Goal: Contribute content: Contribute content

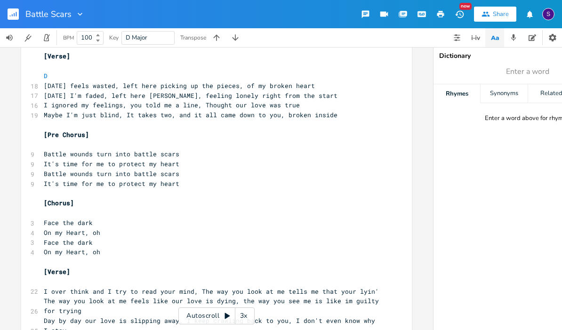
scroll to position [55, 0]
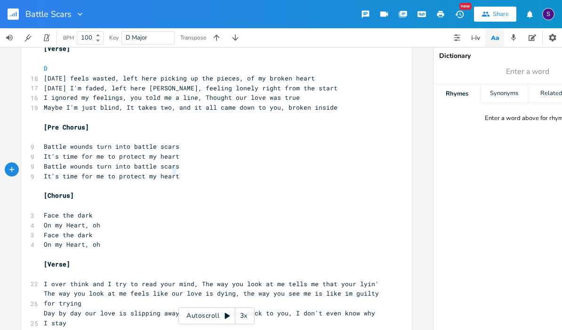
type textarea "art"
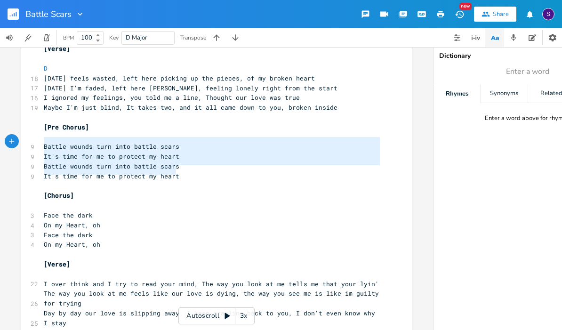
type textarea "Battle wounds turn into battle scars It's time for me to protect my heart Battl…"
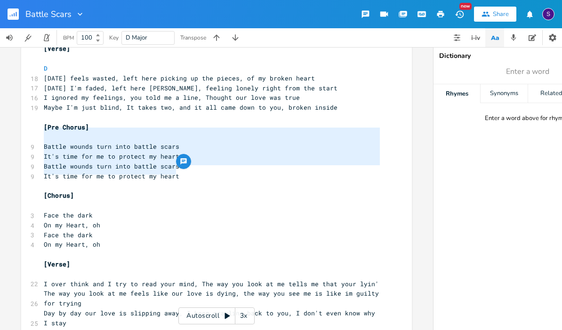
drag, startPoint x: 175, startPoint y: 168, endPoint x: 1, endPoint y: 137, distance: 176.6
click at [3, 130] on div "Battle wounds turn into battle scars It's time for me to protect my heart Battl…" at bounding box center [216, 188] width 433 height 283
click at [219, 171] on pre "It's time for me to protect my heart" at bounding box center [212, 176] width 340 height 10
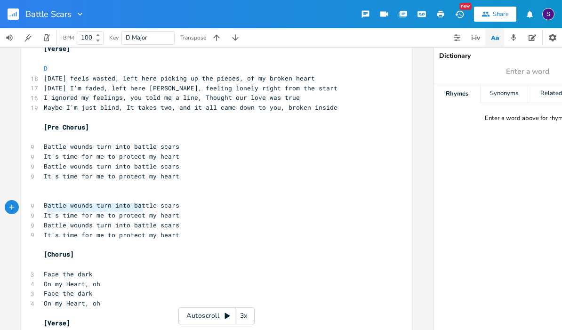
drag, startPoint x: 139, startPoint y: 210, endPoint x: 41, endPoint y: 210, distance: 98.4
click at [44, 211] on span "It's time for me to protect my heart" at bounding box center [112, 215] width 136 height 8
type textarea "From tb"
type textarea "his day on i will"
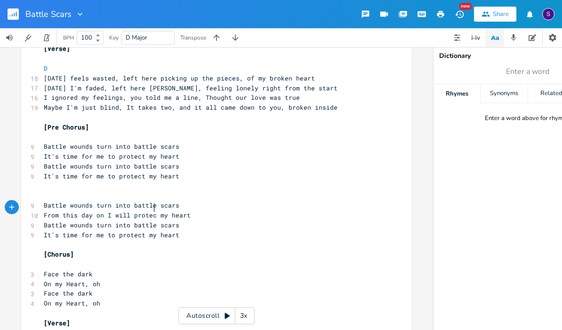
type textarea "I will protect"
drag, startPoint x: 40, startPoint y: 228, endPoint x: 145, endPoint y: 227, distance: 104.5
click at [145, 230] on pre "It's time for me to protect my heart" at bounding box center [212, 235] width 340 height 10
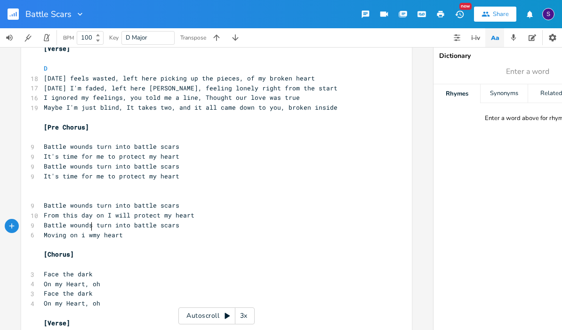
type textarea "Moving on i [GEOGRAPHIC_DATA]"
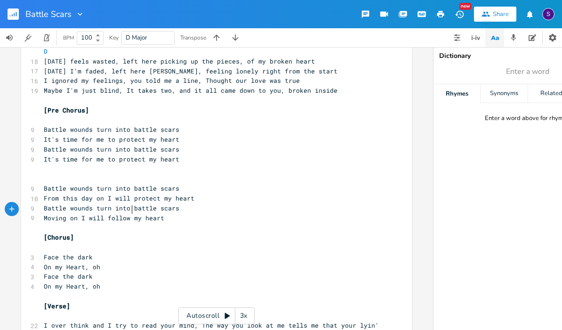
type textarea "I will follow"
type textarea "​"
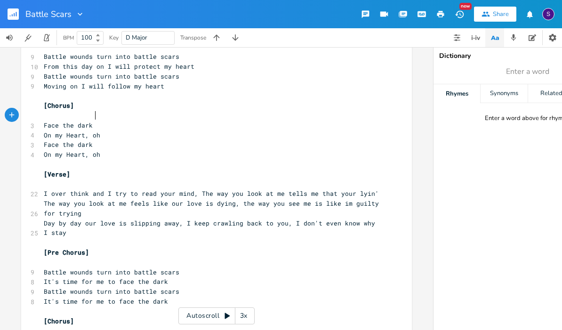
scroll to position [210, 0]
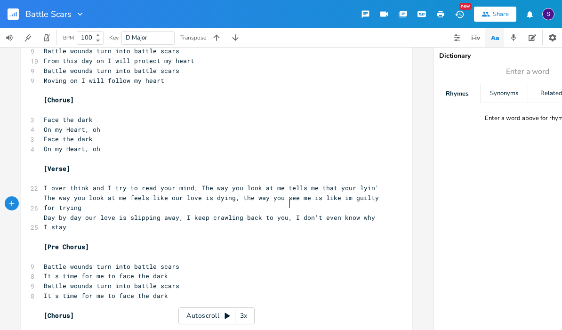
click at [287, 213] on span "Day by day our love is slipping away, I keep crawling back to you, I don't even…" at bounding box center [211, 222] width 335 height 18
type textarea "even"
drag, startPoint x: 336, startPoint y: 205, endPoint x: 316, endPoint y: 205, distance: 19.3
click at [316, 213] on span "Day by day our love is slipping away, I keep crawling back to you, I don't even…" at bounding box center [211, 222] width 335 height 18
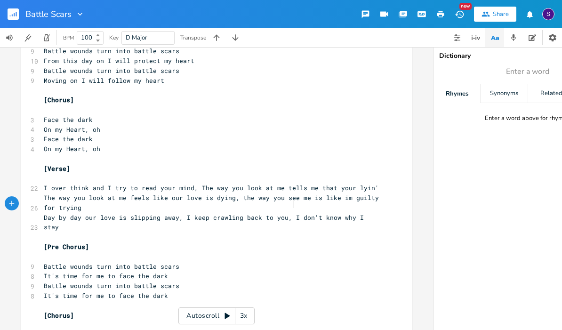
click at [289, 213] on span "Day by day our love is slipping away, I keep crawling back to you, I don't know…" at bounding box center [206, 222] width 324 height 18
type textarea "At this point"
click at [197, 184] on span "I over think and I try to read your mind, The way you look at me tells me that …" at bounding box center [211, 188] width 335 height 8
click at [375, 183] on pre "I over think and I try to read your mind, The way you look at me tells me that …" at bounding box center [212, 188] width 340 height 10
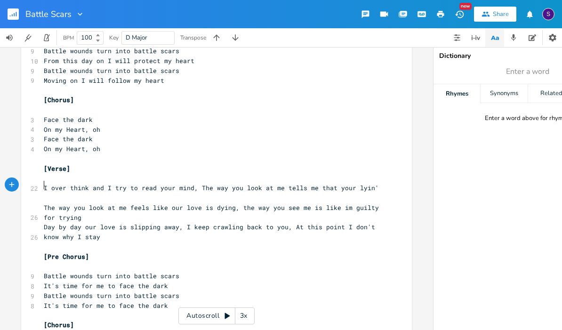
click at [44, 203] on span "The way you look at me feels like our love is dying, the way you see me is like…" at bounding box center [213, 212] width 339 height 18
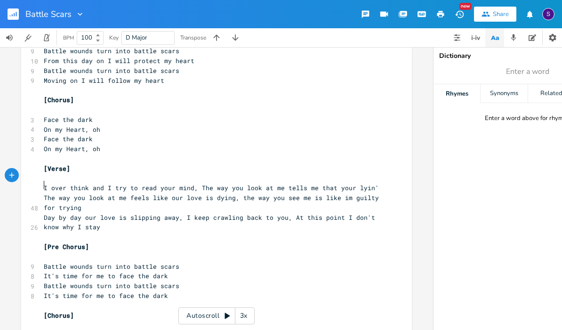
scroll to position [0, 1]
click at [39, 177] on div "x 3 Battle Scars 5 [PERSON_NAME] ​ [Verse] ​ D 18 [DATE] feels wasted, left her…" at bounding box center [216, 215] width 391 height 745
click at [35, 170] on div "x 3 Battle Scars 5 [PERSON_NAME] ​ [Verse] ​ D 18 [DATE] feels wasted, left her…" at bounding box center [216, 215] width 391 height 745
click at [44, 184] on span "I over think and I try to read your mind, The way you look at me tells me that …" at bounding box center [213, 198] width 339 height 28
click at [196, 184] on span "I over think and I try to read your mind, The way you look at me tells me that …" at bounding box center [213, 198] width 339 height 28
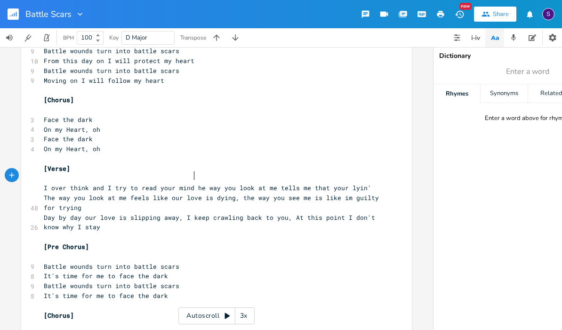
type textarea "t"
click at [363, 184] on span "I over think and I try to read your mind the way you look at me tells me that y…" at bounding box center [213, 198] width 339 height 28
click at [237, 194] on span "The way you look at me feels like our love is dying, the way you see me is like…" at bounding box center [213, 203] width 339 height 18
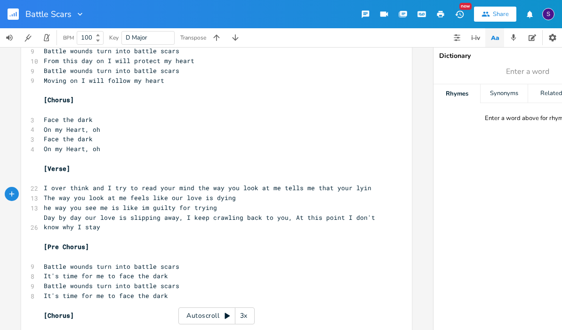
type textarea "T"
click at [196, 184] on span "I over think and I try to read your mind the way you look at me tells me that y…" at bounding box center [208, 188] width 328 height 8
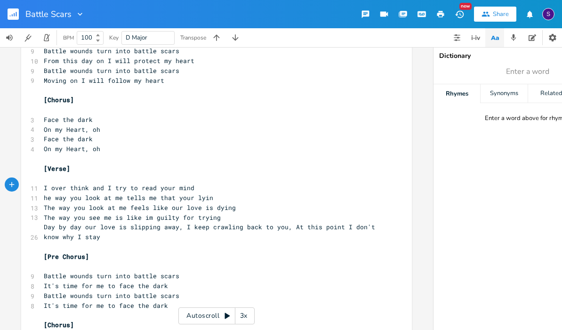
type textarea "T"
click at [180, 223] on span "Day by day our love is slipping away, I keep crawling back to you, At this poin…" at bounding box center [211, 232] width 335 height 18
type textarea "y"
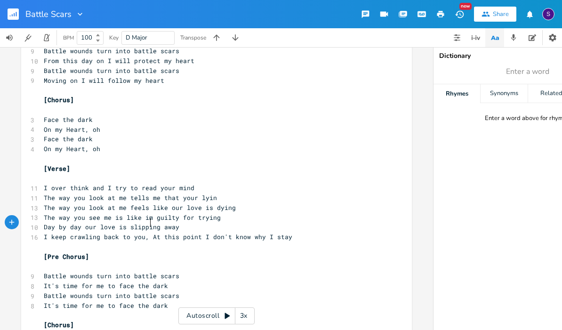
click at [149, 233] on span "I keep crawling back to you, At this point I don't know why I stay" at bounding box center [168, 237] width 249 height 8
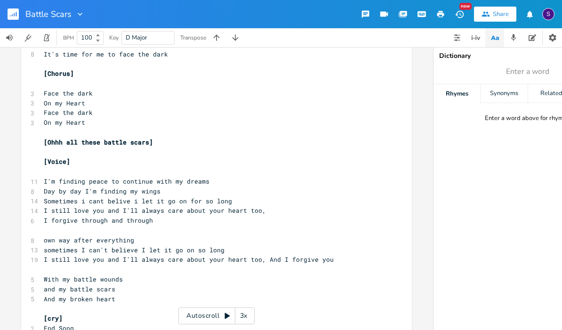
scroll to position [470, 0]
click at [80, 216] on pre "I forgive through and through" at bounding box center [212, 221] width 340 height 10
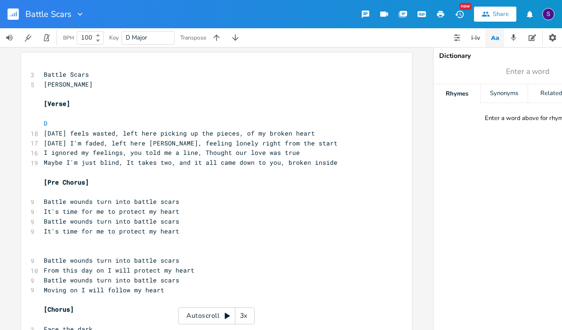
scroll to position [0, 0]
type textarea "you"
click at [16, 10] on rect "button" at bounding box center [13, 13] width 11 height 11
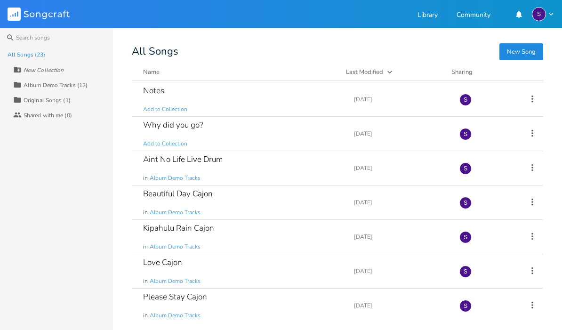
scroll to position [172, 0]
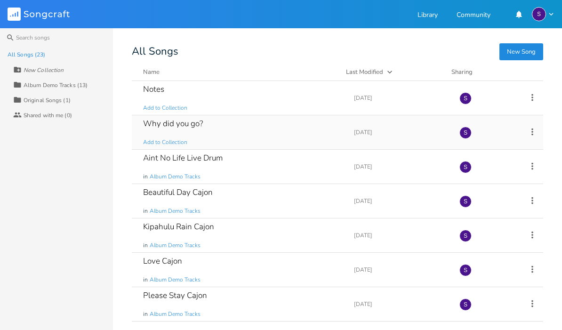
click at [209, 133] on div "Why did you go? Add to Collection" at bounding box center [243, 132] width 200 height 34
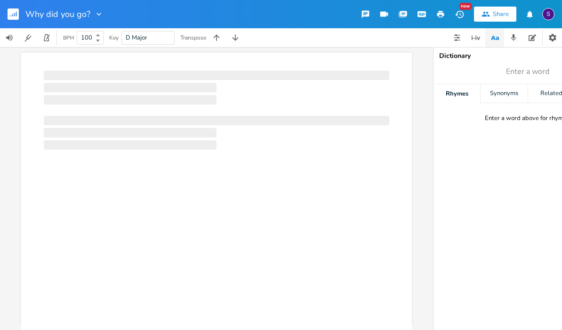
scroll to position [0, 0]
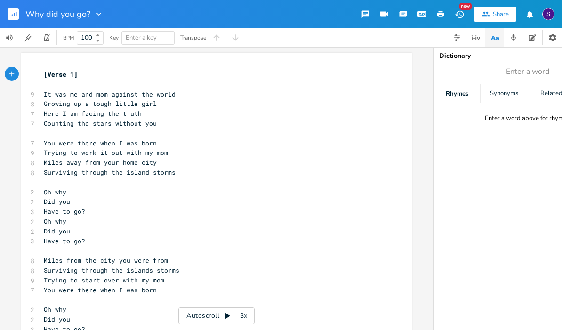
click at [8, 18] on rect "button" at bounding box center [13, 13] width 11 height 11
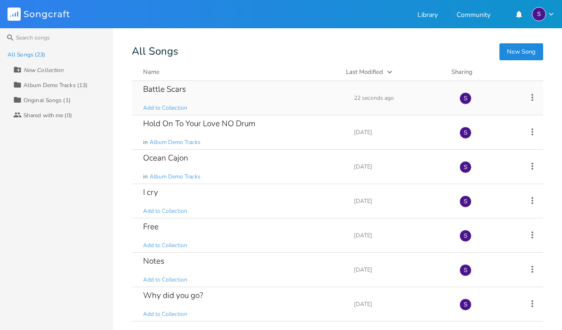
click at [194, 95] on div "Battle Scars Add to Collection" at bounding box center [243, 98] width 200 height 34
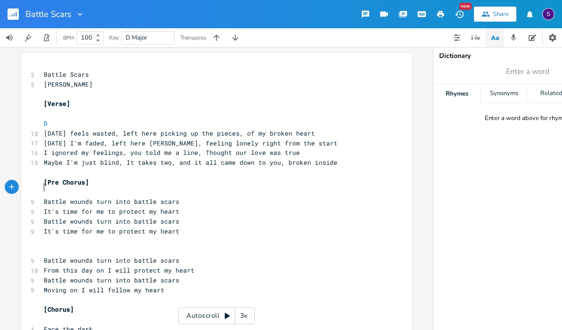
click at [105, 188] on pre "​" at bounding box center [212, 192] width 340 height 10
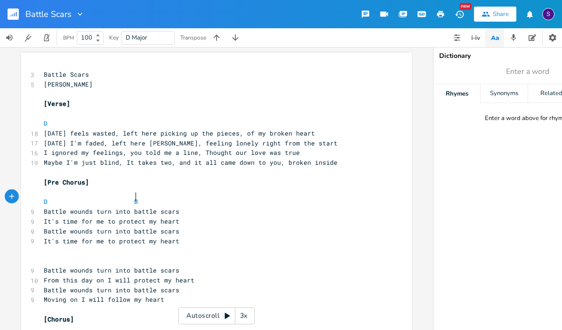
type textarea "D Bb"
type textarea "m"
click at [15, 16] on rect "button" at bounding box center [13, 13] width 11 height 11
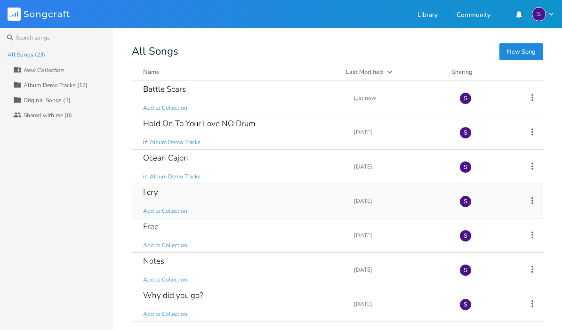
click at [169, 199] on div "I cry Add to Collection" at bounding box center [243, 201] width 200 height 34
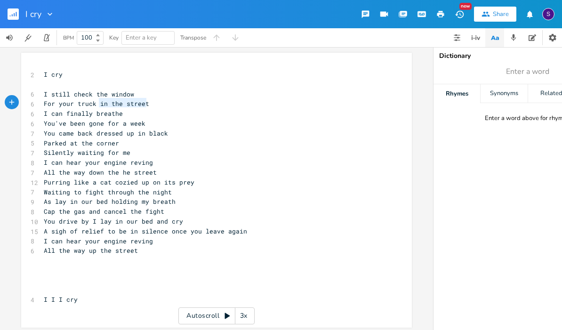
drag, startPoint x: 144, startPoint y: 103, endPoint x: 96, endPoint y: 104, distance: 48.0
click at [96, 104] on pre "For your truck in the street" at bounding box center [212, 104] width 340 height 10
type textarea "when i hear a"
type textarea "n engine roll by"
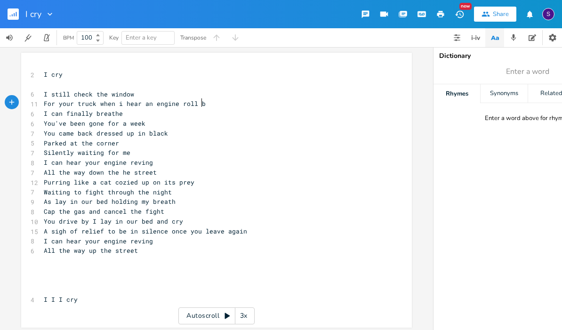
scroll to position [0, 36]
type textarea "he"
drag, startPoint x: 129, startPoint y: 170, endPoint x: 116, endPoint y: 170, distance: 13.2
click at [116, 170] on span "All the way down the he street" at bounding box center [100, 172] width 113 height 8
click at [69, 80] on pre at bounding box center [212, 85] width 340 height 10
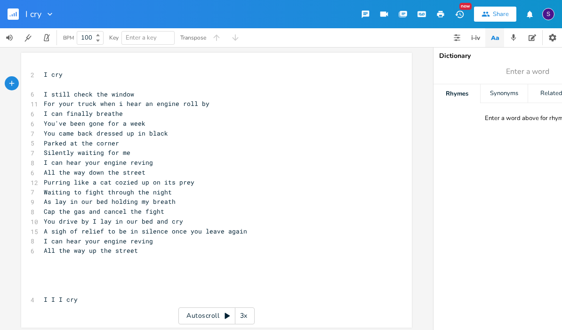
click at [66, 73] on pre "I cry" at bounding box center [212, 75] width 340 height 10
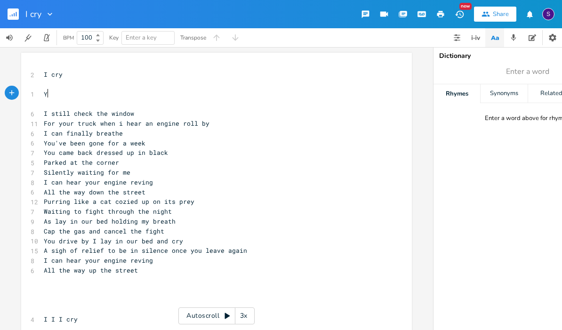
type textarea "YOu"
type textarea "ouve b"
type textarea "'ve been gone fro"
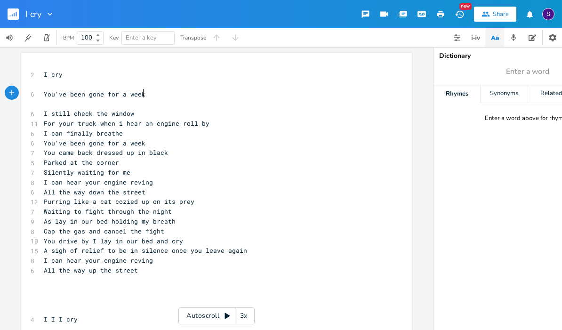
type textarea "or a week"
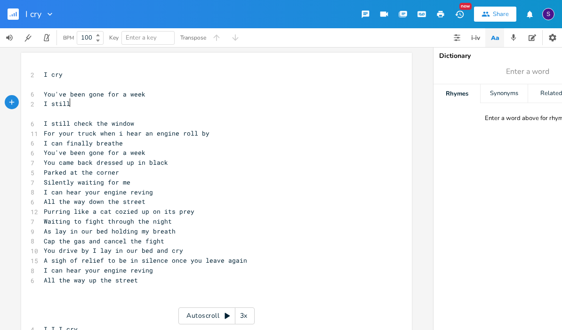
type textarea "I stillc"
type textarea "check the window for your truck parked on he"
type textarea "the street"
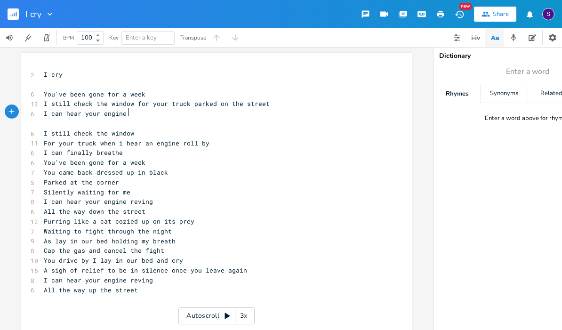
scroll to position [0, 52]
type textarea "I can hear your engine from a mile away"
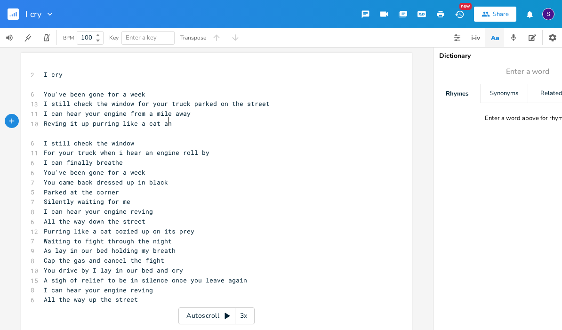
scroll to position [0, 74]
type textarea "Reving it up purring like a cat and it"
type textarea "on it s"
type textarea "s prey"
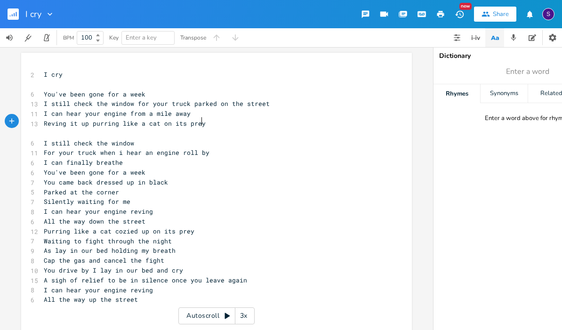
scroll to position [0, 16]
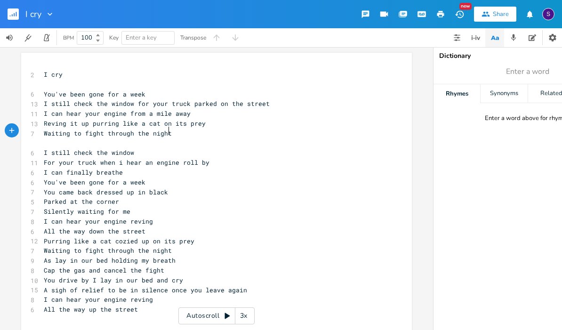
type textarea "Waiting to fight through the night"
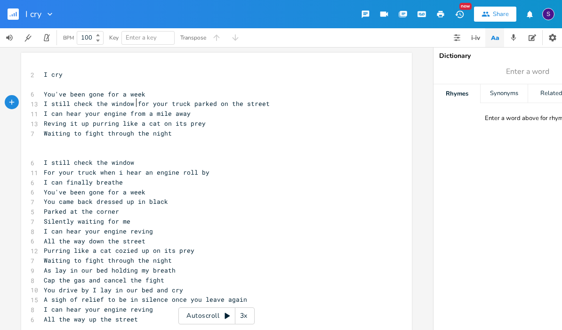
click at [132, 104] on span "I still check the window for your truck parked on the street" at bounding box center [157, 103] width 226 height 8
click at [184, 102] on span "I still check for your truck parked on the street" at bounding box center [136, 103] width 185 height 8
type textarea "up on"
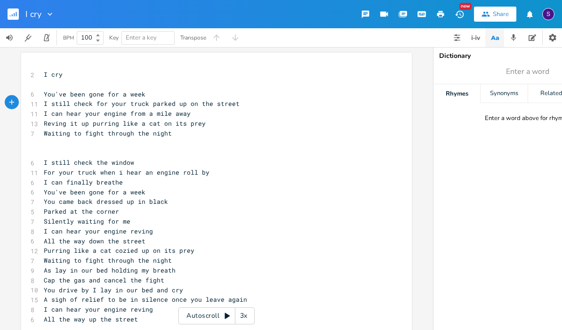
click at [186, 102] on span "I still check for your truck parked up on the street" at bounding box center [142, 103] width 196 height 8
click at [159, 123] on span "Reving it up purring like a cat on its prey" at bounding box center [125, 123] width 162 height 8
type textarea "wITIN"
type textarea "aiting for"
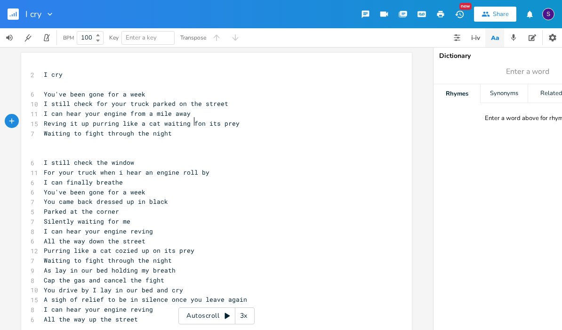
scroll to position [0, 22]
click at [213, 122] on span "Reving it up purring like a cat waiting for on its prey" at bounding box center [147, 123] width 207 height 8
type textarea "Reving it up"
drag, startPoint x: 85, startPoint y: 121, endPoint x: 42, endPoint y: 124, distance: 42.4
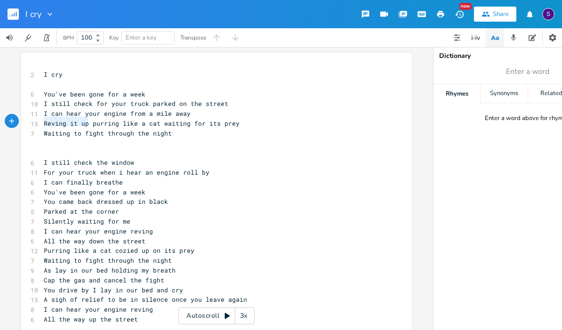
click at [44, 124] on span "Reving it up purring like a cat waiting for its prey" at bounding box center [142, 123] width 196 height 8
type textarea "P"
click at [187, 121] on span "Purring like a cat waiting for its prey" at bounding box center [117, 123] width 147 height 8
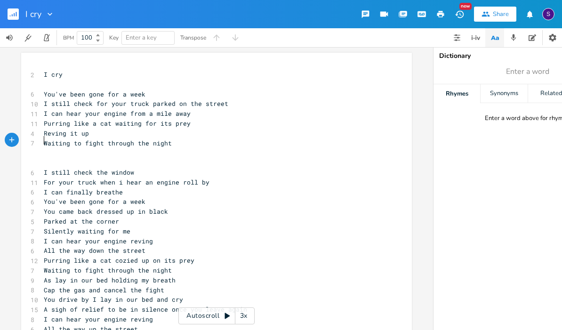
click at [44, 141] on span "Waiting to fight through the night" at bounding box center [108, 143] width 128 height 8
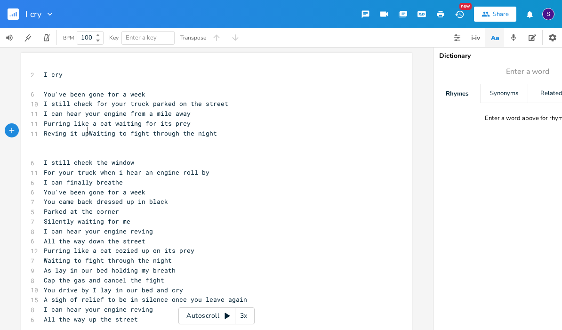
scroll to position [0, 1]
type textarea "w"
click at [154, 124] on span "Purring like a cat waiting for its prey" at bounding box center [117, 123] width 147 height 8
type textarea "to pounce on"
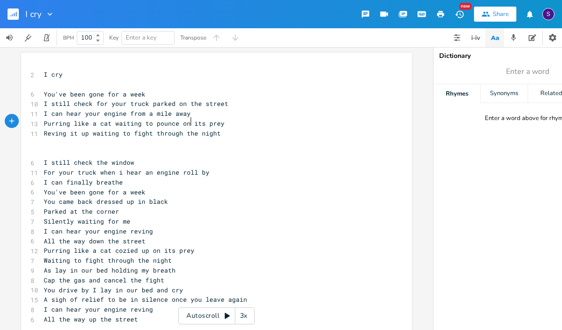
scroll to position [0, 32]
click at [119, 131] on span "Reving it up waiting to fight through the night" at bounding box center [132, 133] width 177 height 8
type textarea "ready"
drag, startPoint x: 111, startPoint y: 130, endPoint x: 40, endPoint y: 134, distance: 70.7
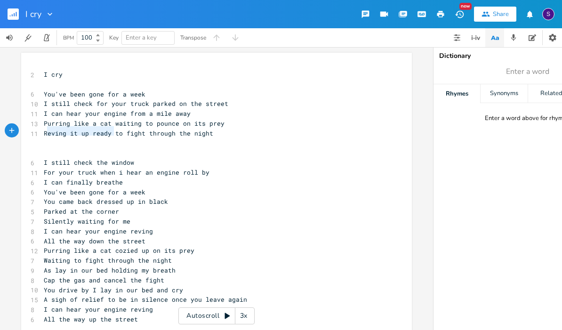
click at [42, 134] on pre "Reving it up ready to fight through the night" at bounding box center [212, 134] width 340 height 10
type textarea "Ready"
click at [159, 132] on span "Ready to fight through the night" at bounding box center [104, 133] width 121 height 8
type textarea ", rev it up"
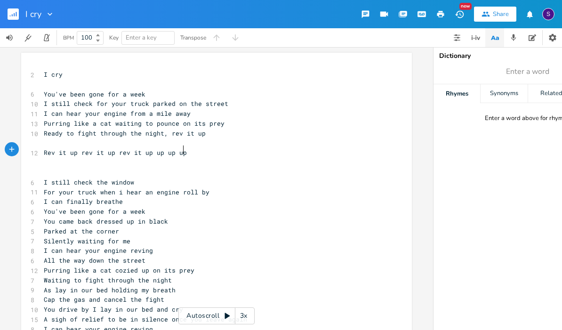
scroll to position [0, 84]
type textarea "Rev it up rev it up rev it up up up up"
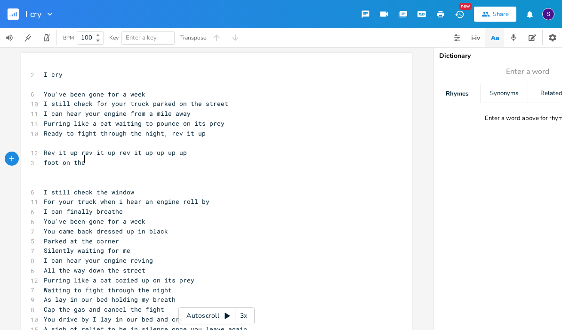
type textarea "foot on the"
type textarea "Foot on the gas racing up up up up"
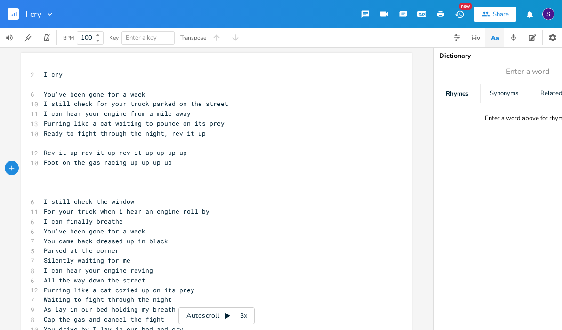
click at [60, 113] on span "I can hear your engine from a mile away" at bounding box center [117, 113] width 147 height 8
type textarea "ouls"
type textarea "d"
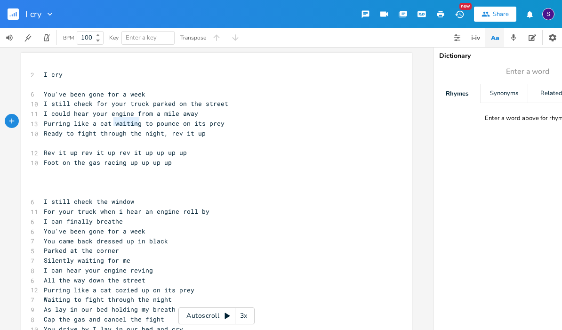
drag, startPoint x: 136, startPoint y: 122, endPoint x: 112, endPoint y: 126, distance: 24.3
click at [112, 126] on pre "Purring like a cat waiting to pounce on its prey" at bounding box center [212, 124] width 340 height 10
type textarea "reeady"
type textarea "ady"
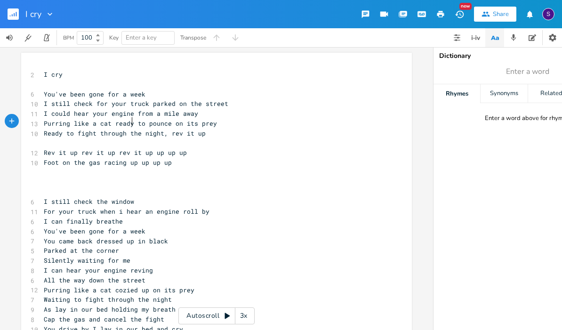
scroll to position [2, 0]
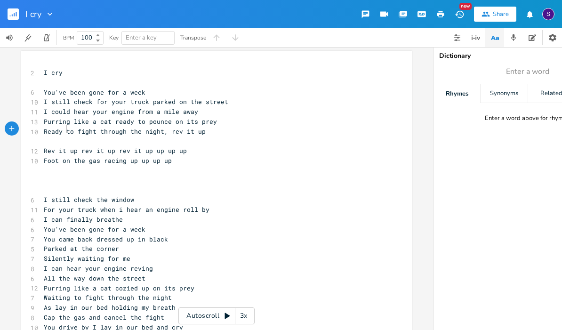
click at [62, 131] on span "Ready to fight through the night, rev it up" at bounding box center [125, 131] width 162 height 8
click at [58, 131] on span "Ready to fight through the night, rev it up" at bounding box center [125, 131] width 162 height 8
type textarea "Wiat"
type textarea "aiting"
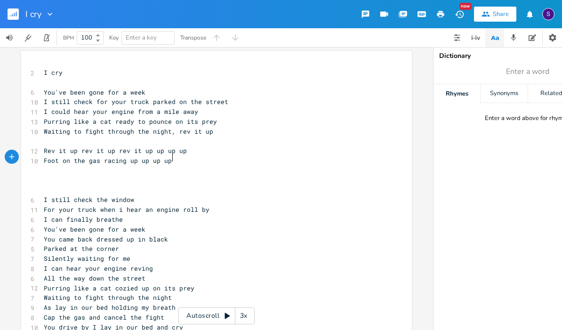
click at [173, 159] on pre "Foot on the gas racing up up up up" at bounding box center [212, 161] width 340 height 10
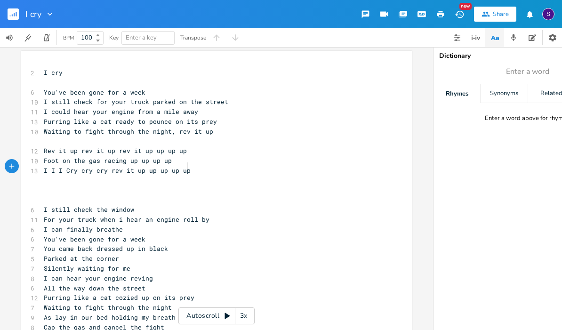
scroll to position [0, 84]
type textarea "I I I Cry cry cry rev it up up up up up"
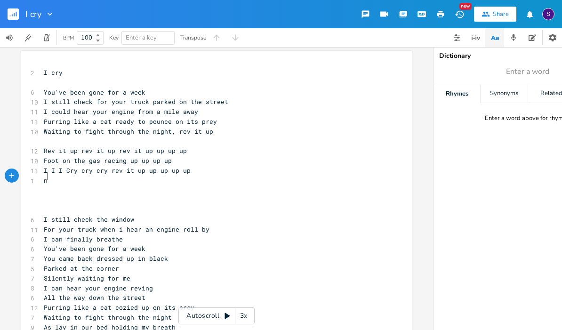
type textarea "no"
type textarea "No sleep fo r"
type textarea "r us us su"
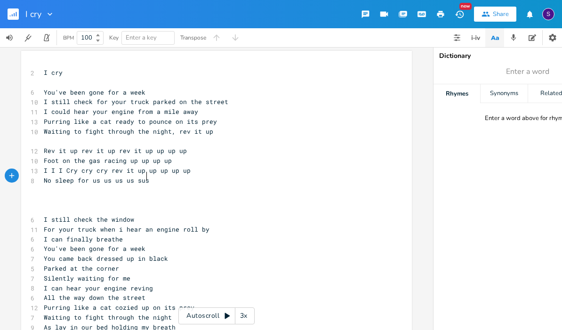
type textarea "us us sus u"
type textarea "us"
click at [168, 156] on span "Foot on the gas racing up up up up" at bounding box center [108, 160] width 128 height 8
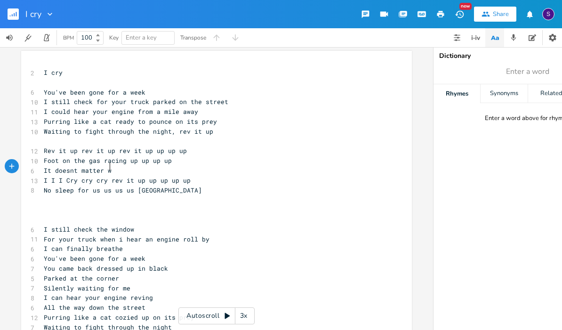
type textarea "It doesnt matter wo"
type textarea "hoes up when you arrive youre read"
type textarea "y to rev t"
type textarea "it up"
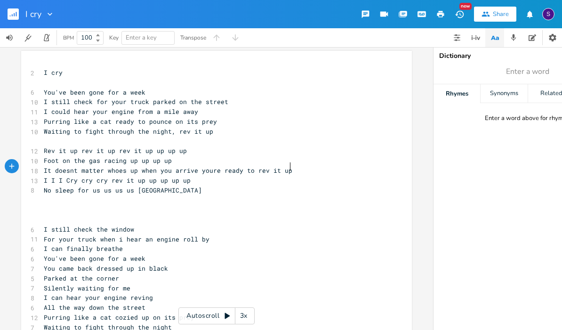
scroll to position [0, 11]
drag, startPoint x: 62, startPoint y: 75, endPoint x: 34, endPoint y: 74, distance: 28.3
click at [34, 74] on div "I cry x 2 I cry ​ 6 You've been gone for a week 10 I still check for your truck…" at bounding box center [216, 257] width 391 height 412
type textarea "Rev it up"
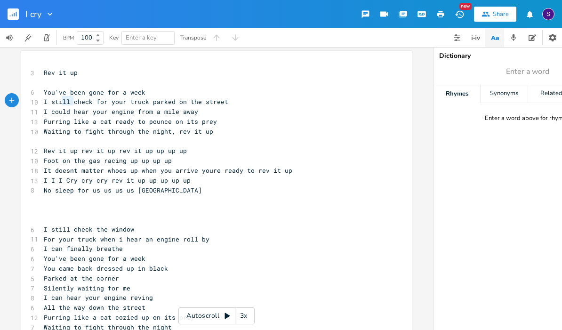
type textarea "still"
drag, startPoint x: 71, startPoint y: 103, endPoint x: 49, endPoint y: 102, distance: 21.2
click at [49, 102] on span "I still check for your truck parked on the street" at bounding box center [136, 101] width 185 height 8
click at [153, 101] on span "I check for your truck parked on the street" at bounding box center [125, 101] width 162 height 8
type textarea "up"
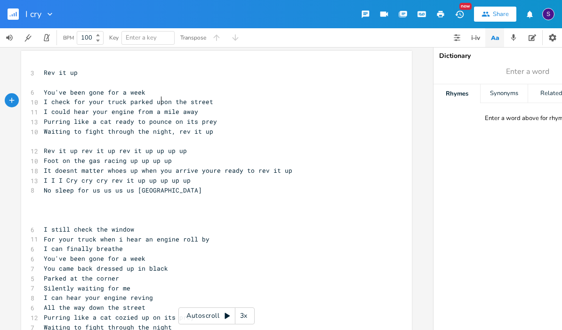
scroll to position [0, 8]
drag, startPoint x: 163, startPoint y: 103, endPoint x: 48, endPoint y: 97, distance: 115.5
click at [47, 97] on span "I check for your truck parked up on the street" at bounding box center [130, 101] width 173 height 8
type textarea "look out the window d"
type textarea "for your truck"
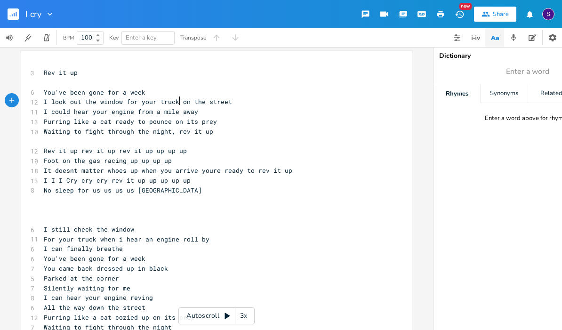
scroll to position [0, 32]
click at [137, 167] on span "It doesnt matter whoes up when you arrive youre ready to rev it up" at bounding box center [168, 170] width 249 height 8
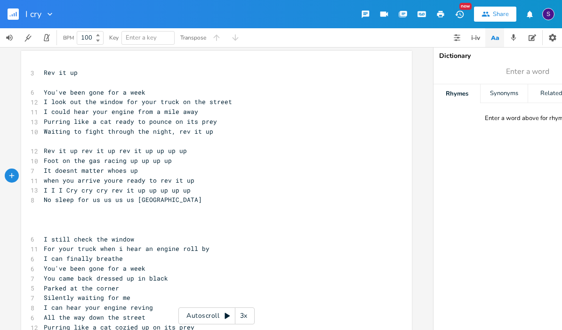
click at [71, 178] on span "when you arrive youre ready to rev it up" at bounding box center [119, 180] width 151 height 8
type textarea "he"
click at [118, 176] on pre "when he arrive youre ready to rev it up" at bounding box center [212, 181] width 340 height 10
type textarea "better be"
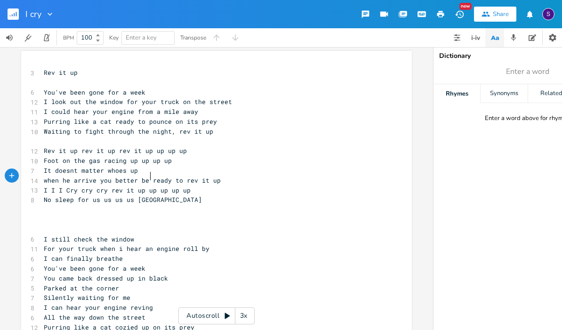
scroll to position [0, 24]
click at [218, 179] on pre "when he arrive you better be ready to rev it up" at bounding box center [212, 181] width 340 height 10
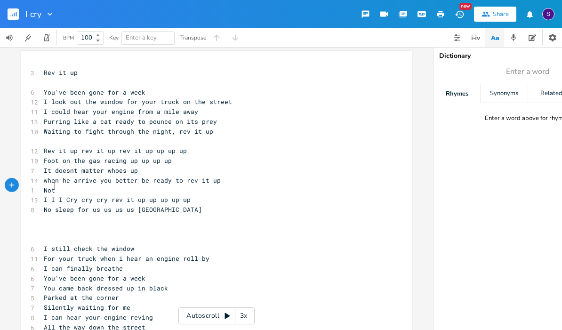
type textarea "Not"
type textarea "sleep for us"
type textarea "when"
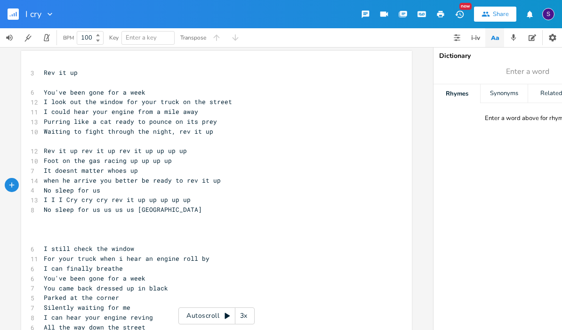
click at [251, 178] on pre "when he arrive you better be ready to rev it up" at bounding box center [212, 181] width 340 height 10
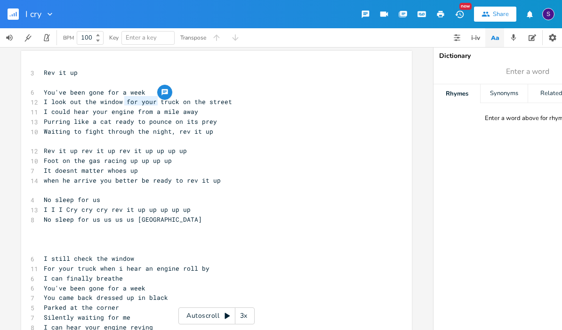
drag, startPoint x: 155, startPoint y: 102, endPoint x: 121, endPoint y: 102, distance: 33.4
click at [121, 102] on span "I look out the window for your truck on the street" at bounding box center [138, 101] width 188 height 8
type textarea "if his"
click at [165, 101] on span "I look out the window if his truck on the street" at bounding box center [134, 101] width 181 height 8
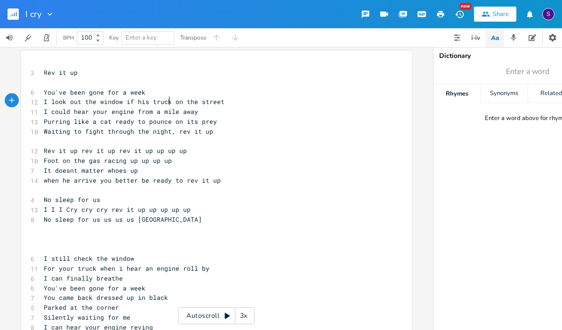
type textarea "s"
drag, startPoint x: 65, startPoint y: 91, endPoint x: 41, endPoint y: 90, distance: 23.5
click at [44, 90] on span "You've been gone for a week" at bounding box center [95, 92] width 102 height 8
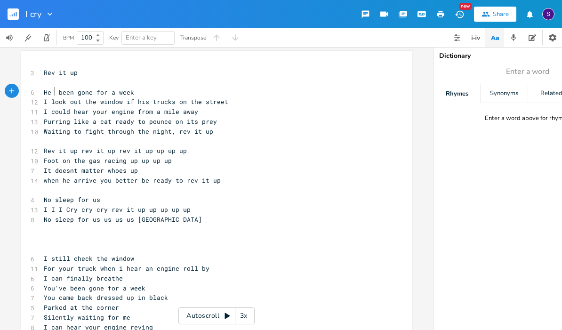
type textarea "He's"
click at [103, 112] on span "I could hear your engine from a mile away" at bounding box center [121, 111] width 154 height 8
type textarea "him from"
type textarea "engine from"
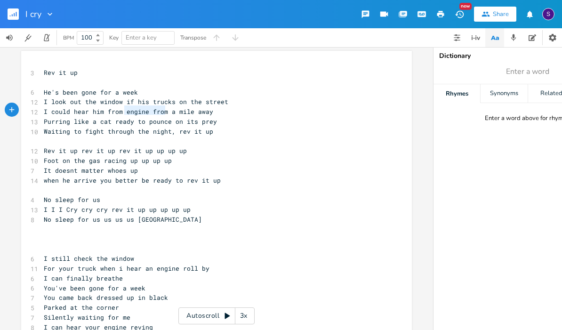
drag, startPoint x: 163, startPoint y: 113, endPoint x: 122, endPoint y: 112, distance: 41.0
click at [122, 112] on span "I could hear him from engine from a mile away" at bounding box center [129, 111] width 170 height 8
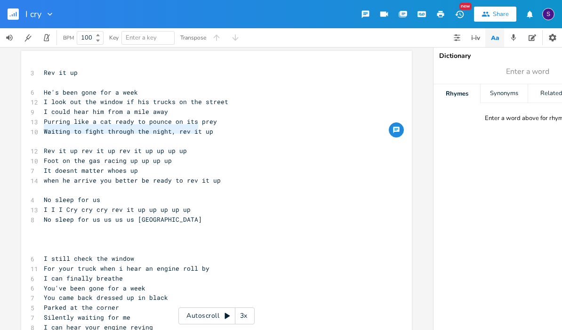
type textarea "Waiting to fight through the night, rev it u"
drag, startPoint x: 41, startPoint y: 131, endPoint x: 202, endPoint y: 129, distance: 160.6
click at [202, 129] on span "Waiting to fight through the night, rev it up" at bounding box center [129, 131] width 170 height 8
click at [170, 133] on pre "Waiting to fight through the night, rev it up" at bounding box center [212, 132] width 340 height 10
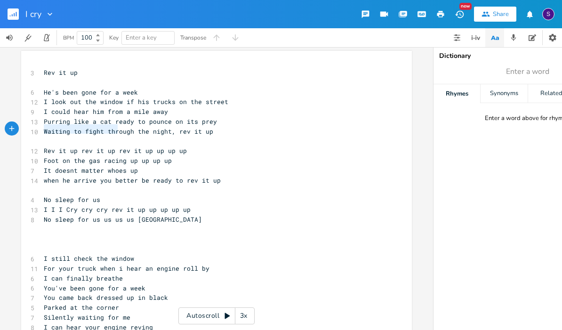
type textarea "Waiting to fight through the night, rev it up"
drag, startPoint x: 40, startPoint y: 130, endPoint x: 240, endPoint y: 133, distance: 199.7
click at [240, 133] on pre "Waiting to fight through the night, rev it up" at bounding box center [212, 132] width 340 height 10
click at [198, 111] on pre "I could hear him from a mile away" at bounding box center [212, 112] width 340 height 10
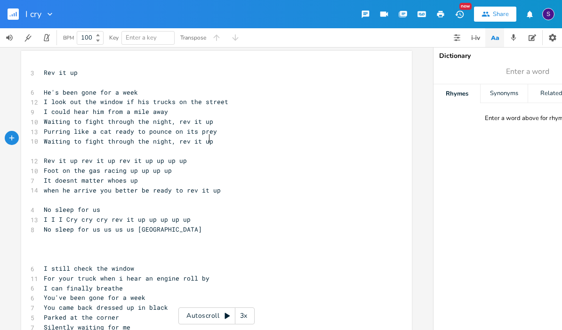
type textarea "rough the night, rev it up"
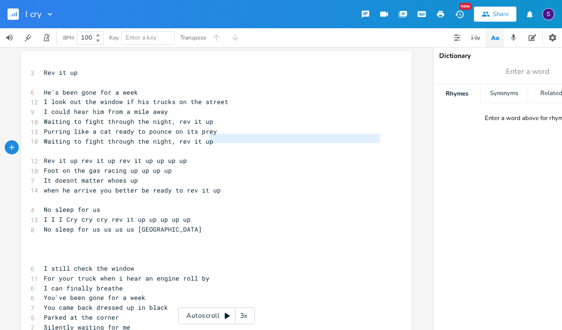
type textarea "R"
type textarea "Waiting to fight through the night, rev it up"
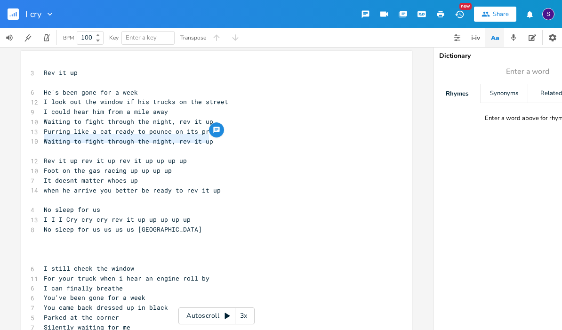
drag, startPoint x: 210, startPoint y: 138, endPoint x: 26, endPoint y: 139, distance: 183.7
click at [26, 139] on div "Waiting to fight through the night, rev it up x 3 Rev it up ​ 6 He's been gone …" at bounding box center [216, 276] width 391 height 451
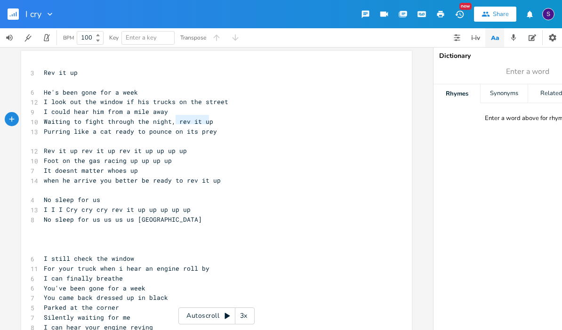
type textarea "rev it up"
drag, startPoint x: 213, startPoint y: 121, endPoint x: 170, endPoint y: 120, distance: 42.4
click at [170, 120] on pre "Waiting to fight through the night, rev it up" at bounding box center [212, 122] width 340 height 10
drag, startPoint x: 73, startPoint y: 130, endPoint x: 41, endPoint y: 130, distance: 32.0
click at [44, 130] on span "Purring like a cat ready to pounce on its prey" at bounding box center [130, 131] width 173 height 8
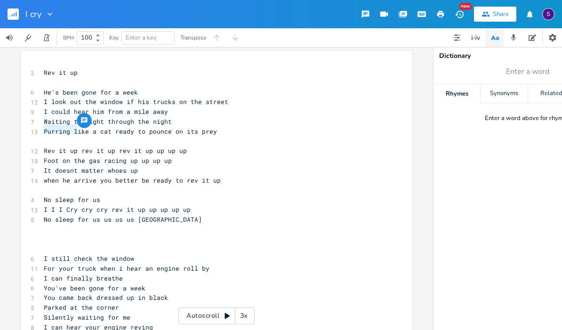
type textarea "L"
click at [82, 129] on span "Like a cat ready to pounce on its prey" at bounding box center [115, 131] width 143 height 8
type textarea "purring"
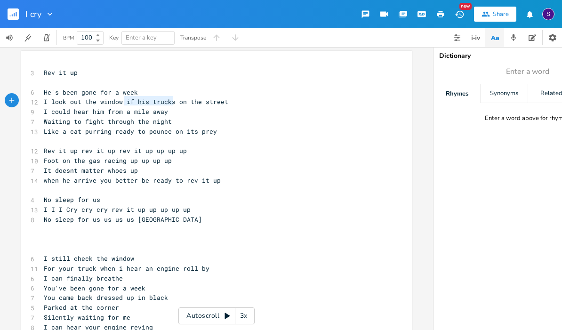
drag, startPoint x: 170, startPoint y: 103, endPoint x: 122, endPoint y: 103, distance: 48.0
click at [122, 103] on span "I look out the window if his trucks on the street" at bounding box center [136, 101] width 185 height 8
type textarea "for his truck"
type textarea "I could hear him from a mile away"
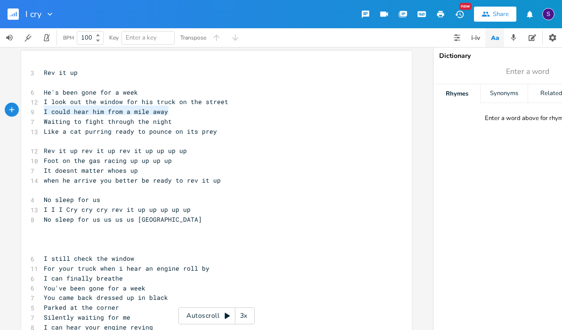
drag, startPoint x: 165, startPoint y: 113, endPoint x: 40, endPoint y: 112, distance: 125.3
click at [42, 112] on pre "I could hear him from a mile away" at bounding box center [212, 112] width 340 height 10
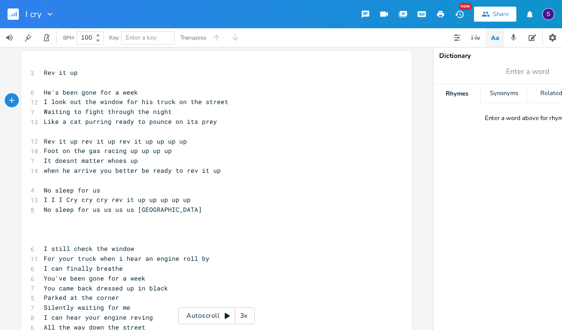
click at [148, 93] on pre "He's been gone for a week" at bounding box center [212, 93] width 340 height 10
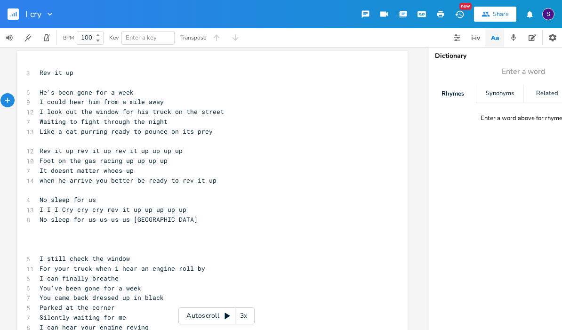
scroll to position [0, 0]
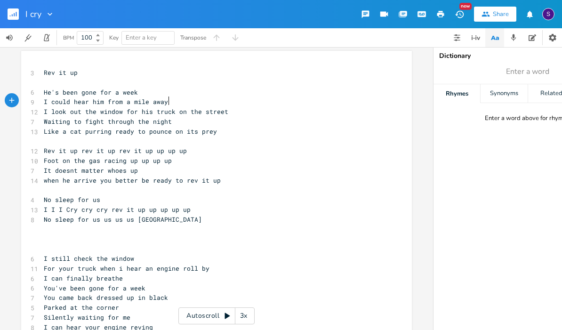
click at [100, 104] on span "I could hear him from a mile away" at bounding box center [106, 101] width 124 height 8
type textarea "w"
type textarea "s engine"
click at [112, 130] on span "Like a cat purring ready to pounce on its prey" at bounding box center [130, 131] width 173 height 8
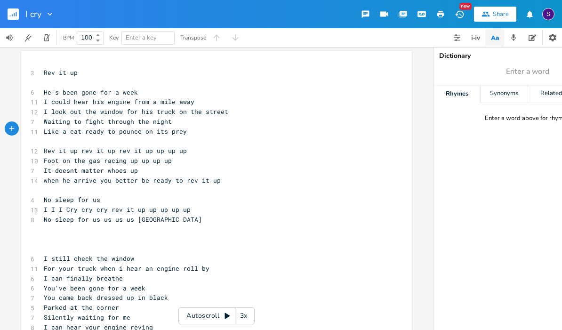
scroll to position [0, 1]
click at [42, 129] on pre "Like a cat ready to pounce on its prey" at bounding box center [212, 132] width 340 height 10
type textarea "Purring"
click at [186, 129] on pre "Like a cat ready to pounce on its prey" at bounding box center [212, 132] width 340 height 10
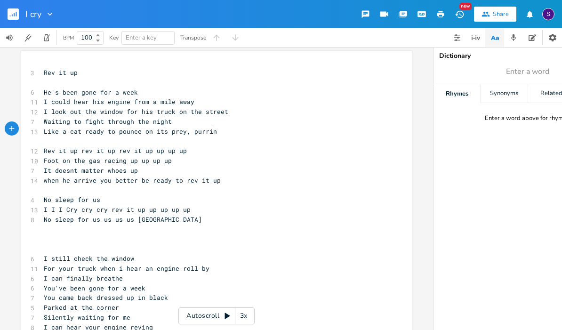
type textarea ", purring"
click at [66, 101] on span "I could hear his engine from a mile away" at bounding box center [119, 101] width 151 height 8
type textarea "an"
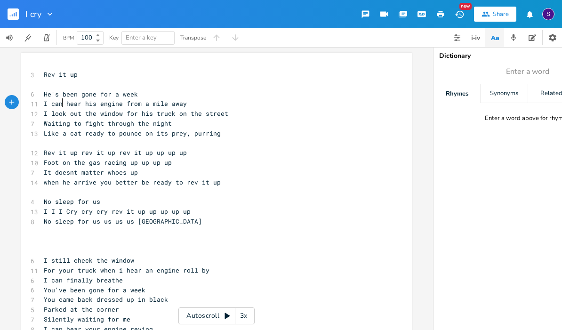
scroll to position [0, 0]
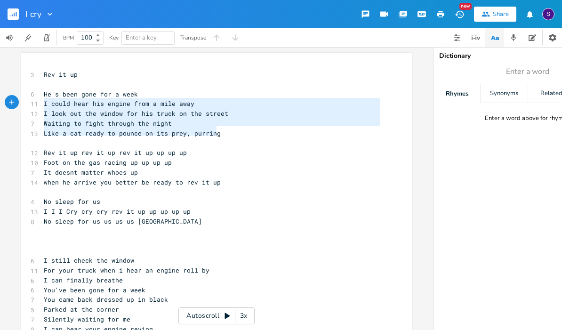
type textarea "He's been gone for a week I could hear his engine from a mile away I look out t…"
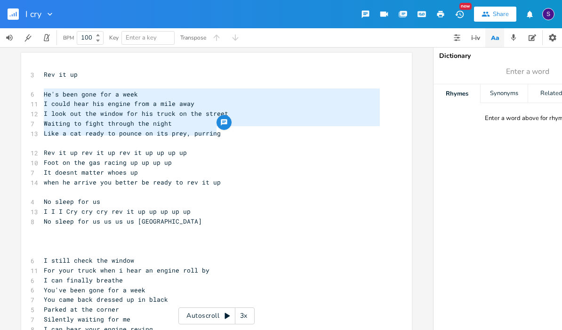
drag, startPoint x: 228, startPoint y: 133, endPoint x: 32, endPoint y: 94, distance: 200.2
click at [32, 94] on div "He's been gone for a week I could hear his engine from a mile away I look out t…" at bounding box center [216, 273] width 391 height 441
click at [251, 134] on pre "Like a cat ready to pounce on its prey, purring" at bounding box center [212, 134] width 340 height 10
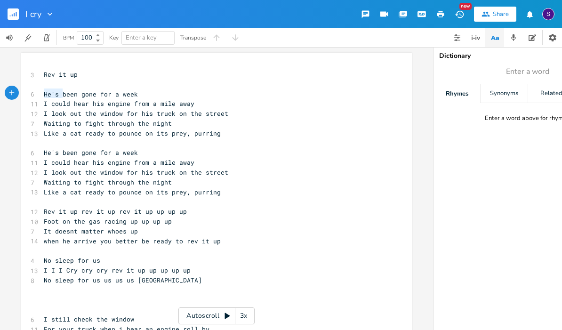
drag, startPoint x: 60, startPoint y: 92, endPoint x: 40, endPoint y: 92, distance: 19.8
click at [42, 92] on pre "He's been gone for a week" at bounding box center [212, 94] width 340 height 10
type textarea "You've"
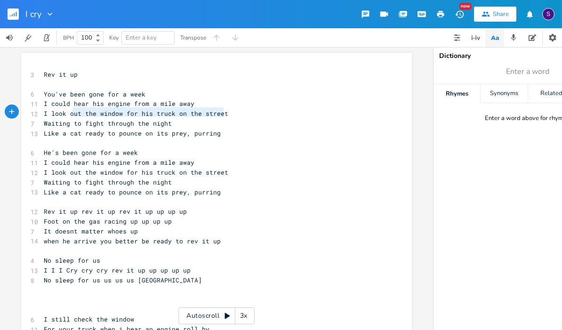
type textarea "I look out the window for his truck on the street"
drag, startPoint x: 226, startPoint y: 112, endPoint x: 36, endPoint y: 113, distance: 190.2
click at [36, 113] on div "I look out the window for his truck on the street x 3 Rev it up ​ 6 You've been…" at bounding box center [216, 303] width 391 height 500
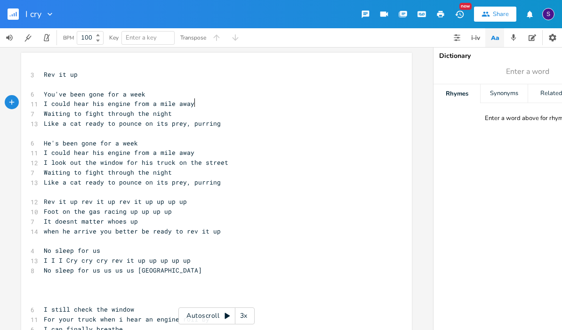
click at [146, 92] on pre "You've been gone for a week" at bounding box center [212, 94] width 340 height 10
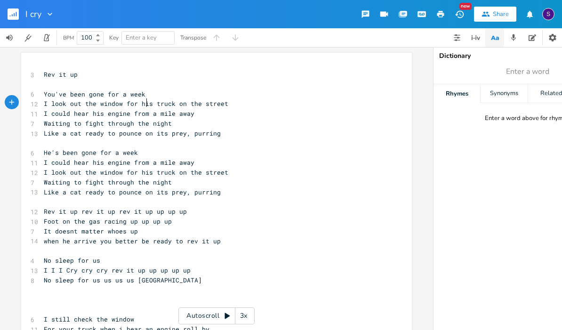
click at [145, 104] on span "I look out the window for his truck on the street" at bounding box center [136, 103] width 185 height 8
type textarea "yout"
type textarea "r"
click at [48, 102] on span "I look out the window for your truck on the street" at bounding box center [138, 103] width 188 height 8
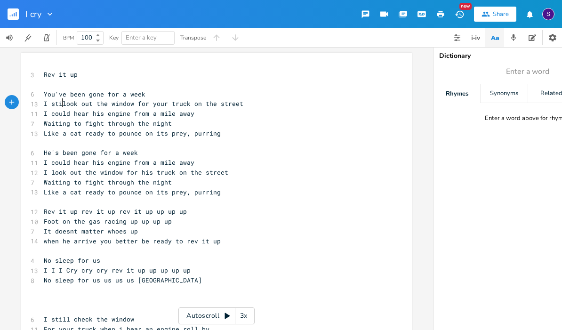
scroll to position [0, 10]
type textarea "still"
click at [63, 114] on span "I could hear his engine from a mile away" at bounding box center [119, 113] width 151 height 8
type textarea "an"
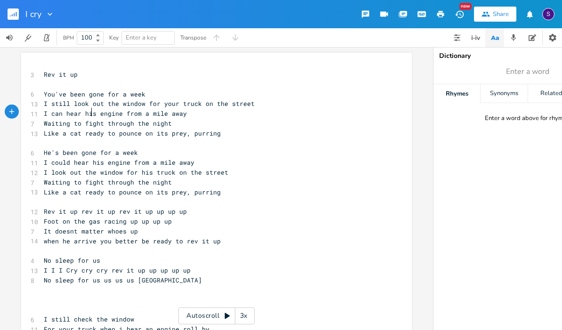
click at [89, 110] on span "I can hear his engine from a mile away" at bounding box center [115, 113] width 143 height 8
type textarea "your"
type textarea "Waiting to fight through the night"
drag, startPoint x: 167, startPoint y: 123, endPoint x: 42, endPoint y: 123, distance: 124.8
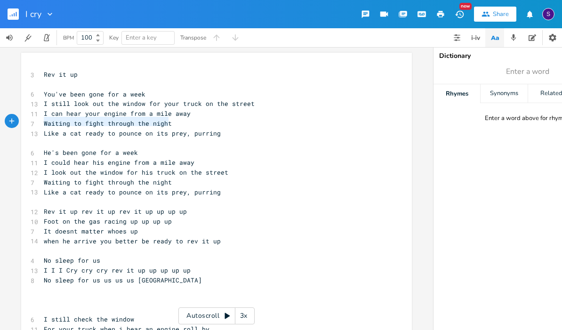
click at [42, 123] on pre "Waiting to fight through the night" at bounding box center [212, 124] width 340 height 10
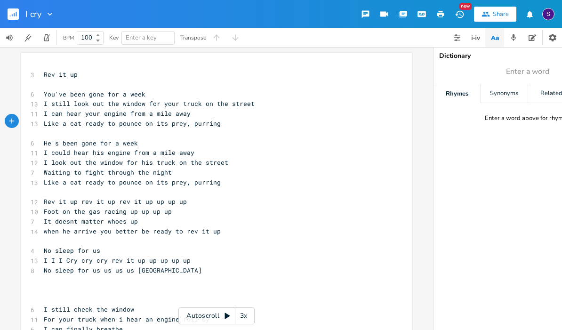
click at [208, 122] on span "Like a cat ready to pounce on its prey, purring" at bounding box center [132, 123] width 177 height 8
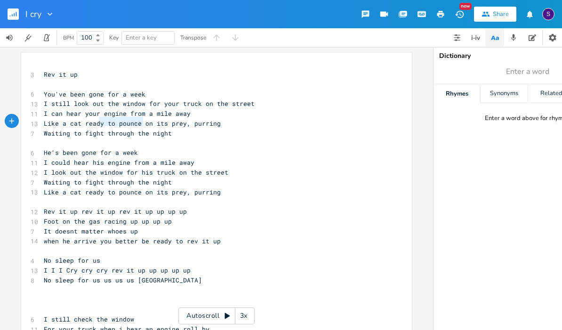
type textarea "[PERSON_NAME] to pounce"
drag, startPoint x: 141, startPoint y: 123, endPoint x: 85, endPoint y: 124, distance: 56.0
click at [85, 124] on span "Like a cat ready to pounce on its prey, purring" at bounding box center [132, 123] width 177 height 8
click at [166, 123] on pre "Like a cat on its prey, purring" at bounding box center [212, 124] width 340 height 10
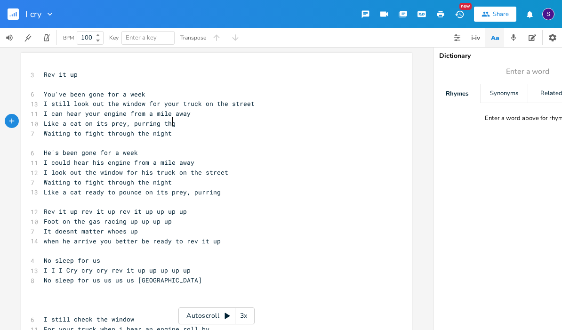
type textarea "thgo"
type textarea "rog"
type textarea "rough the night"
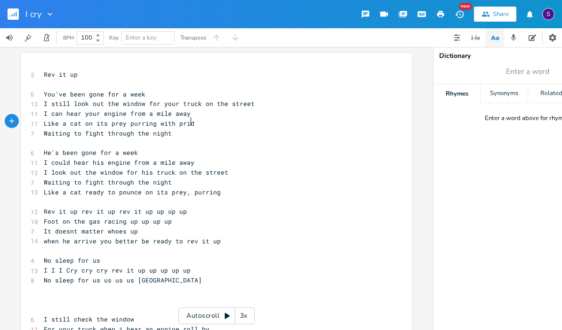
type textarea "with pride"
click at [175, 138] on pre "​" at bounding box center [212, 143] width 340 height 10
click at [174, 131] on pre "Waiting to fight through the night" at bounding box center [212, 134] width 340 height 10
click at [17, 18] on rect "button" at bounding box center [13, 13] width 11 height 11
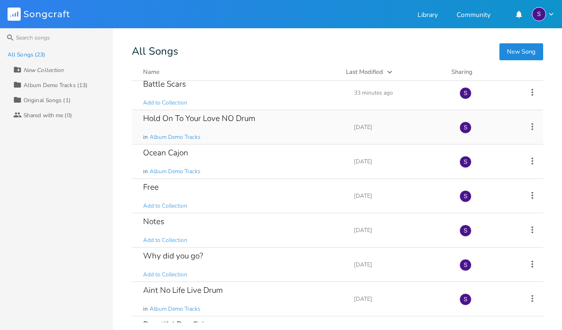
scroll to position [49, 0]
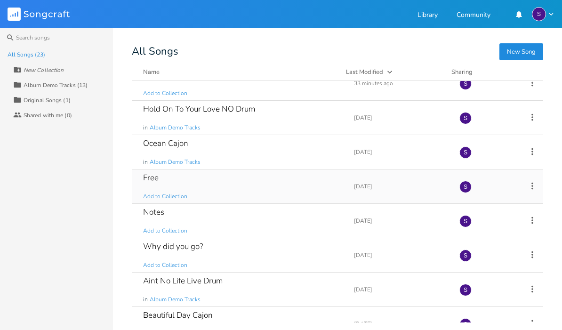
click at [156, 175] on div "Free" at bounding box center [151, 178] width 16 height 8
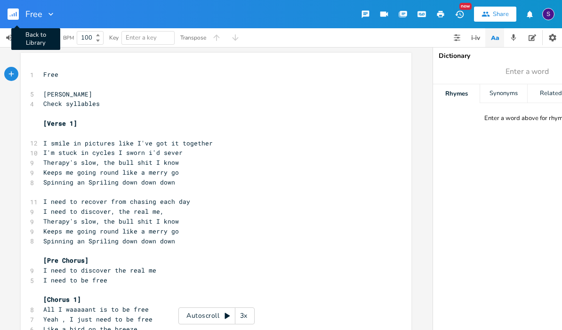
click at [16, 15] on icon "button" at bounding box center [16, 14] width 1 height 5
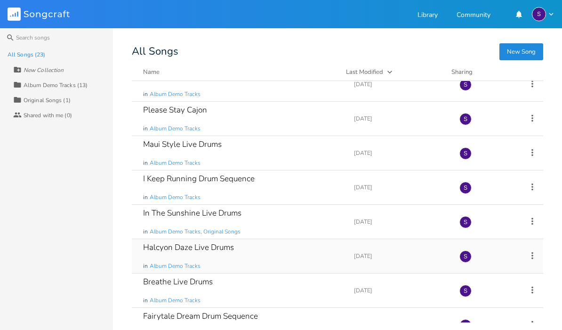
scroll to position [351, 0]
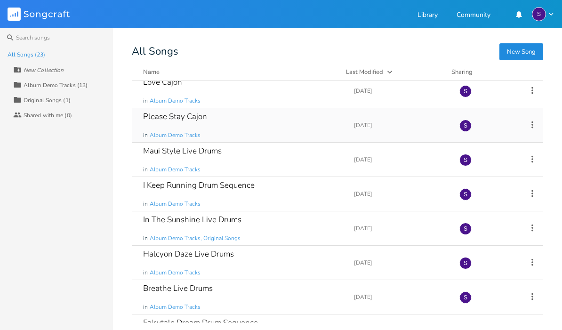
click at [232, 128] on div "Please Stay Cajon in Album Demo Tracks" at bounding box center [243, 125] width 200 height 34
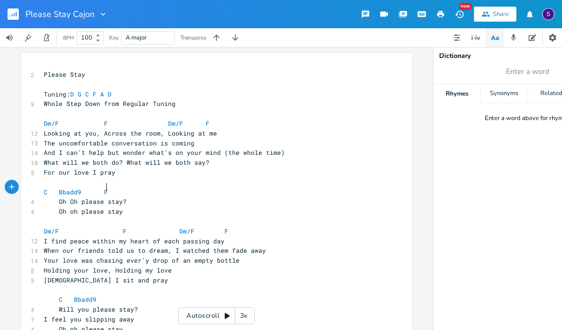
click at [163, 187] on pre "C Bbadd9 F" at bounding box center [212, 192] width 340 height 10
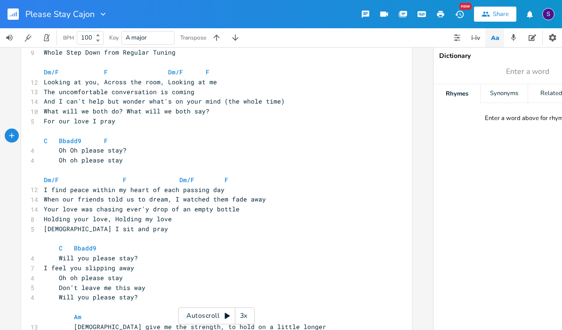
scroll to position [54, 0]
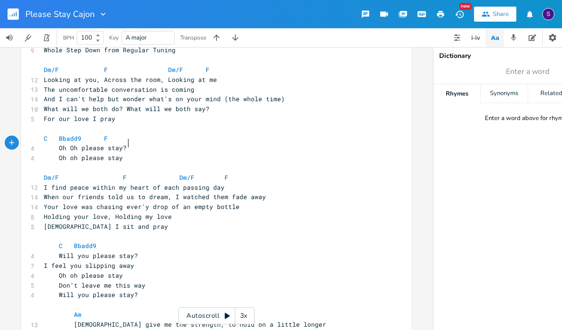
click at [140, 143] on pre "Oh Oh please stay?" at bounding box center [212, 148] width 340 height 10
type textarea "Dont"
type textarea "'t leave me this way"
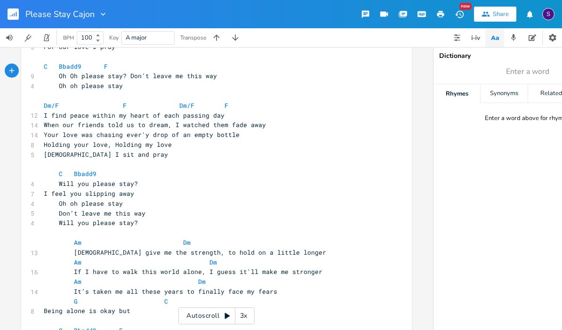
scroll to position [133, 0]
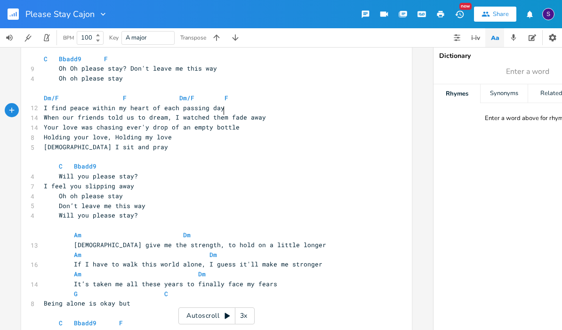
click at [222, 113] on span "When our friends told us to dream, I watched them fade away" at bounding box center [155, 117] width 222 height 8
type textarea "]\\"
type textarea "ose dreams"
click at [209, 123] on span "Your love was chasing ever'y drop of an empty bottle" at bounding box center [142, 127] width 196 height 8
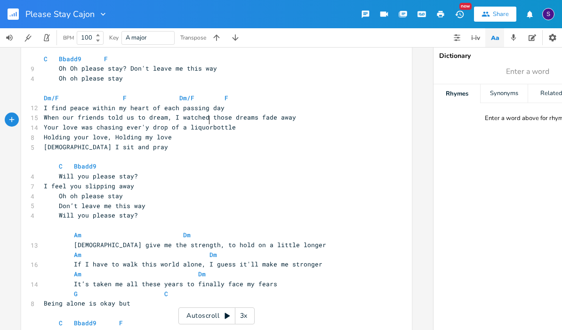
scroll to position [0, 16]
type textarea "liquor"
click at [55, 143] on span "[DEMOGRAPHIC_DATA] I sit and pray" at bounding box center [106, 147] width 124 height 8
type textarea "just"
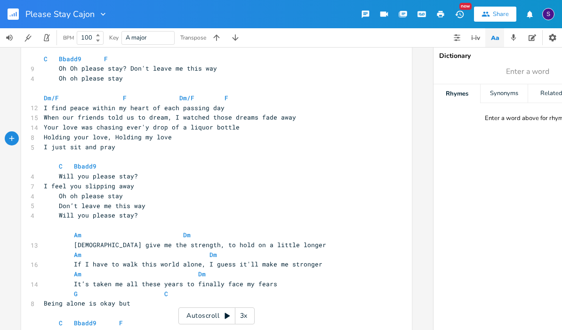
click at [134, 142] on pre "I just sit and pray" at bounding box center [212, 147] width 340 height 10
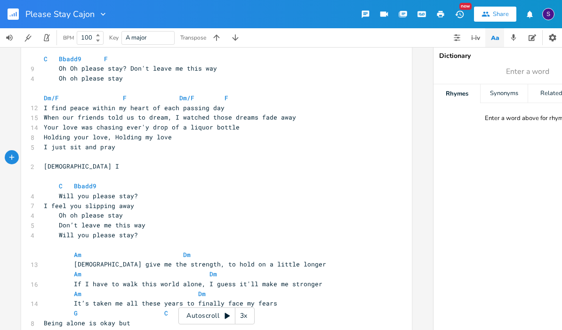
type textarea "[DEMOGRAPHIC_DATA] I i"
type textarea "sit and pre"
type textarea "ay"
click at [55, 191] on span at bounding box center [51, 196] width 15 height 10
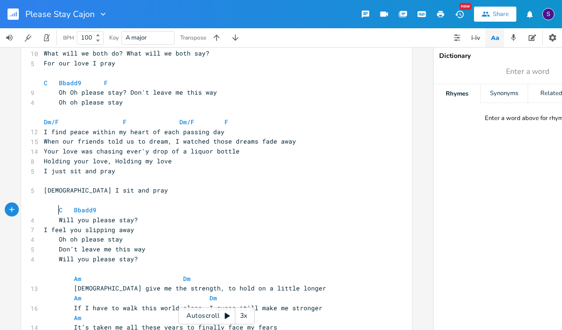
scroll to position [107, 0]
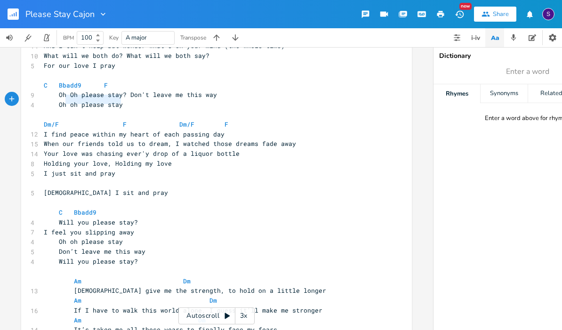
type textarea "Oh Oh please stay? Don't leave me this way Oh oh please stay"
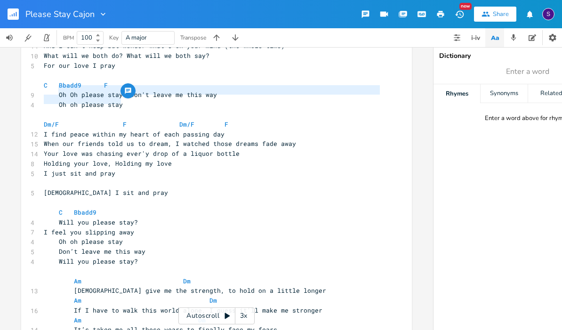
drag, startPoint x: 120, startPoint y: 104, endPoint x: 49, endPoint y: 86, distance: 72.4
click at [49, 86] on div "2 Please Stay ​ Tuning: D G C F A D 9 Whole Step Down from Regular Tuning ​ Dm/…" at bounding box center [212, 257] width 340 height 588
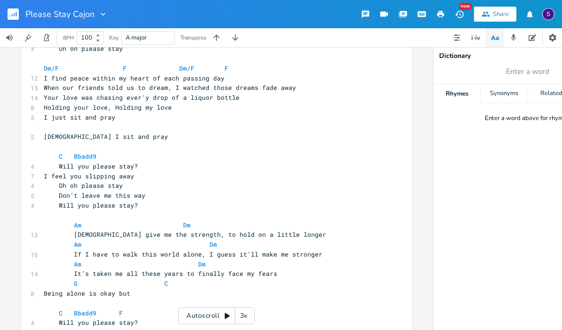
scroll to position [176, 0]
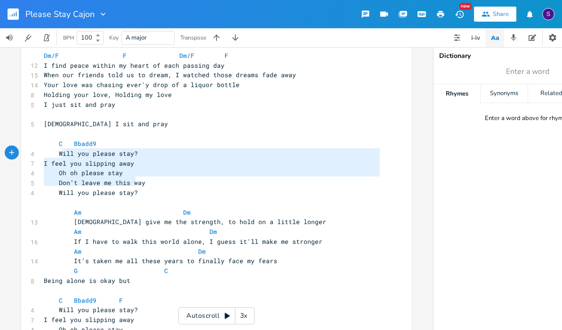
type textarea "Will you please stay? I feel you slipping away Oh oh please stay Don’t leave me…"
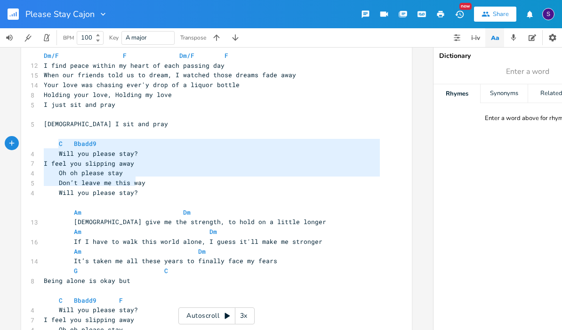
drag, startPoint x: 142, startPoint y: 184, endPoint x: 57, endPoint y: 144, distance: 94.2
click at [57, 144] on div "2 Please Stay ​ Tuning: D G C F A D 9 Whole Step Down from Regular Tuning ​ Dm/…" at bounding box center [212, 188] width 340 height 588
paste textarea
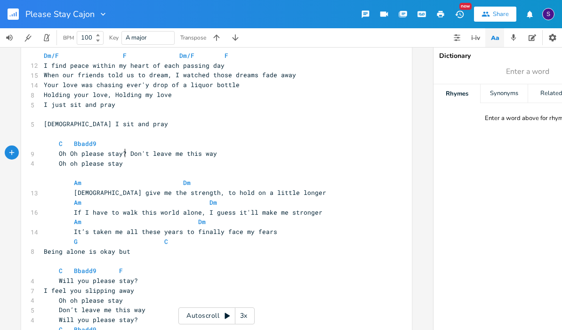
scroll to position [0, 1]
type textarea "? Dont"
type textarea "Oh Oh please stay? Don't leave me this way"
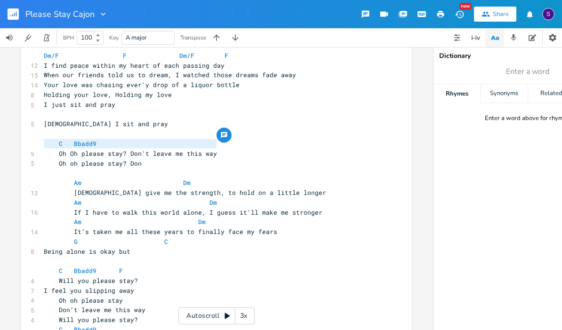
drag, startPoint x: 213, startPoint y: 145, endPoint x: 46, endPoint y: 145, distance: 167.2
click at [46, 149] on span "Oh Oh please stay? Don't leave me this way" at bounding box center [130, 153] width 173 height 8
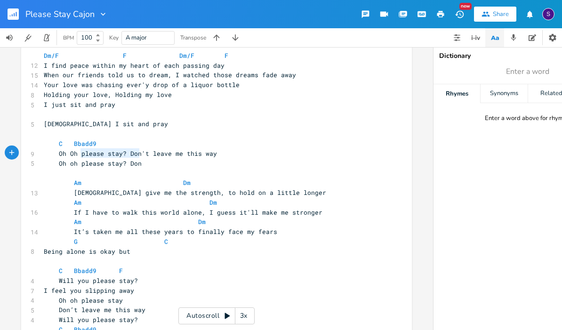
type textarea "Oh oh please stay? Don"
drag, startPoint x: 142, startPoint y: 152, endPoint x: 54, endPoint y: 152, distance: 88.1
click at [54, 159] on pre "Oh oh please stay? Don" at bounding box center [212, 164] width 340 height 10
paste textarea
click at [69, 159] on span at bounding box center [66, 164] width 15 height 10
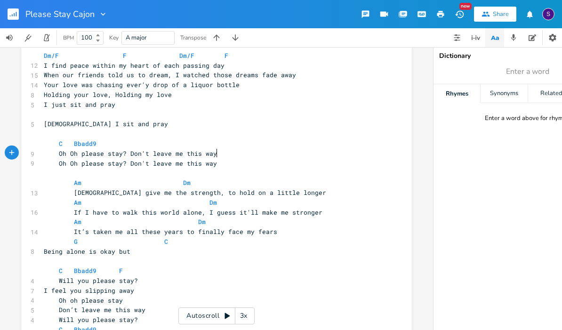
click at [212, 159] on span "Oh Oh please stay? Don't leave me this way" at bounding box center [130, 163] width 173 height 8
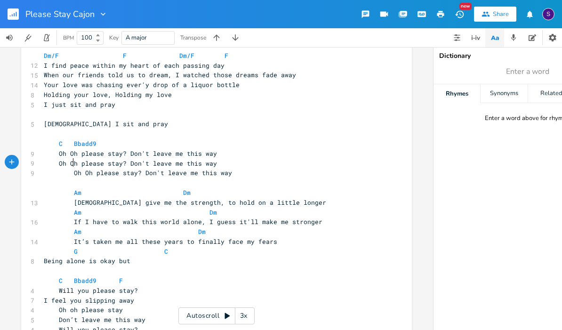
click at [72, 169] on span "Oh Oh please stay? Don't leave me this way" at bounding box center [138, 173] width 188 height 8
click at [215, 159] on pre "Oh Oh please stay? Don't leave me this way" at bounding box center [212, 164] width 340 height 10
click at [215, 178] on pre at bounding box center [212, 183] width 340 height 10
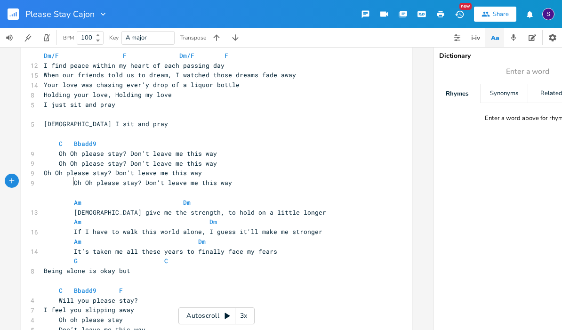
click at [69, 178] on span at bounding box center [66, 183] width 15 height 10
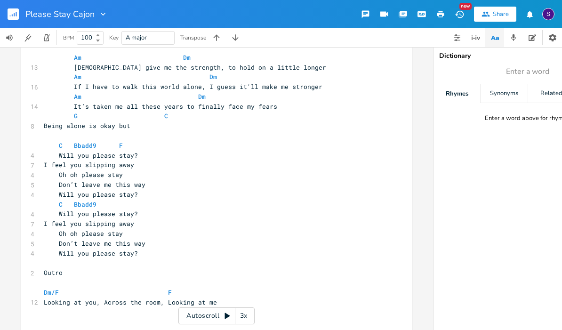
scroll to position [320, 0]
click at [141, 191] on pre "Will you please stay?" at bounding box center [212, 196] width 340 height 10
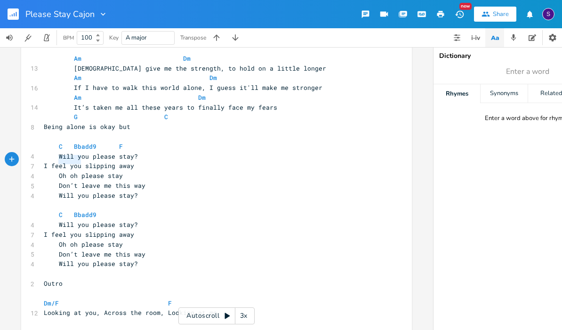
drag, startPoint x: 78, startPoint y: 161, endPoint x: 56, endPoint y: 161, distance: 22.6
click at [56, 171] on span "Oh oh please stay" at bounding box center [83, 175] width 79 height 8
type textarea "Will you"
click at [127, 171] on span "Will you please stay" at bounding box center [89, 175] width 90 height 8
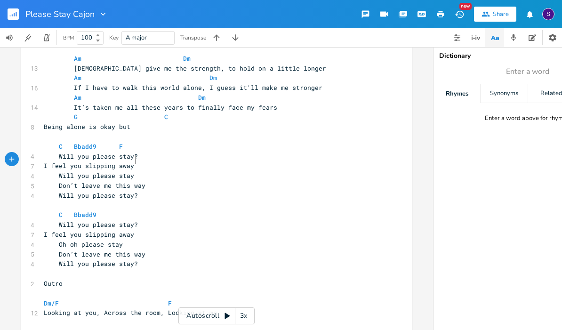
type textarea "?"
type textarea "Don’t leave me this way"
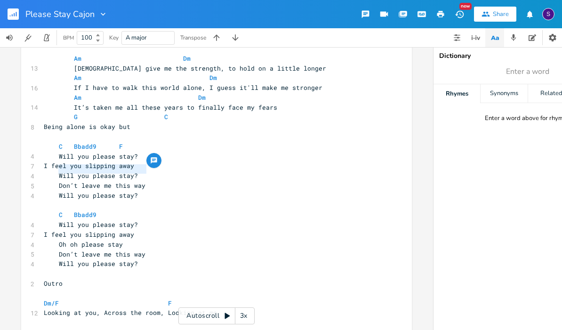
drag, startPoint x: 143, startPoint y: 171, endPoint x: 57, endPoint y: 170, distance: 86.2
click at [57, 181] on span "Don’t leave me this way" at bounding box center [95, 185] width 102 height 8
type textarea "Will you please stay?"
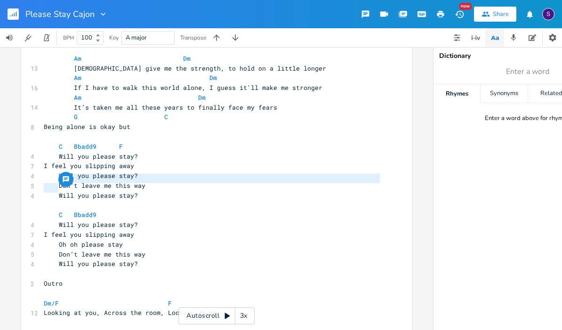
drag, startPoint x: 137, startPoint y: 184, endPoint x: 49, endPoint y: 178, distance: 87.4
click at [49, 178] on div "2 Please Stay ​ Tuning: D G C F A D 9 Whole Step Down from Regular Tuning ​ Dm/…" at bounding box center [212, 44] width 340 height 588
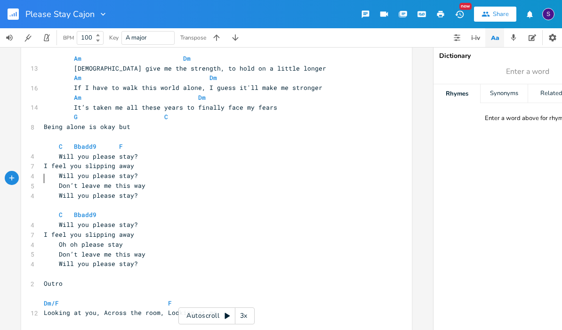
click at [44, 191] on span at bounding box center [51, 196] width 15 height 10
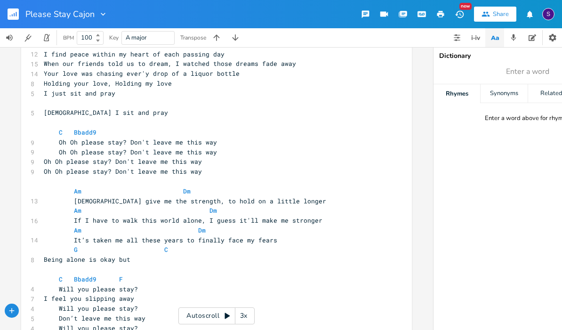
scroll to position [79, 0]
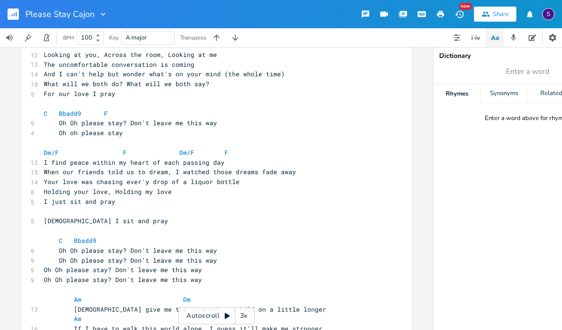
click at [12, 15] on icon "button" at bounding box center [12, 15] width 1 height 2
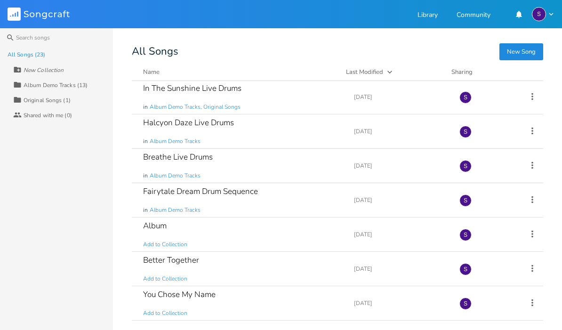
scroll to position [483, 0]
click at [179, 193] on div "Fairytale Dream Drum Sequence" at bounding box center [200, 191] width 115 height 8
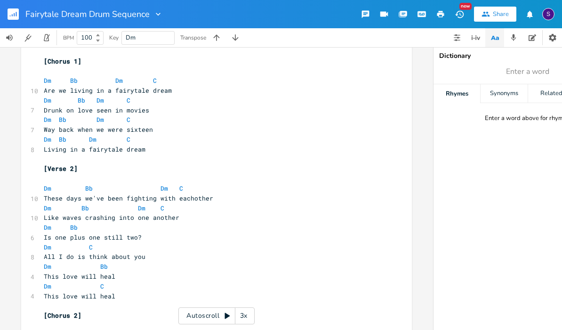
scroll to position [182, 0]
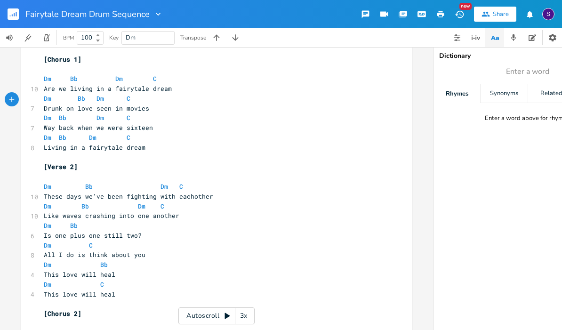
click at [121, 104] on span "Drunk on love seen in movies" at bounding box center [96, 108] width 105 height 8
type textarea "the"
click at [44, 143] on span "Living in a fairytale dream" at bounding box center [95, 147] width 102 height 8
type textarea "Oh"
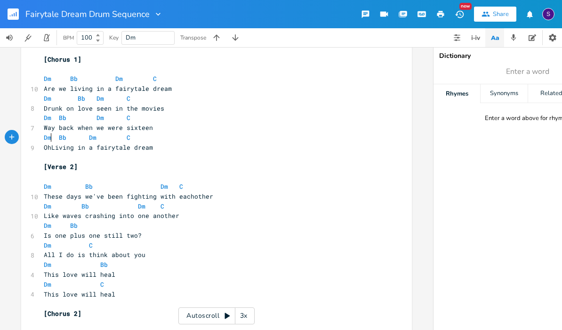
scroll to position [0, 8]
click at [78, 143] on span "Oh Living in a fairytale dream" at bounding box center [100, 147] width 113 height 8
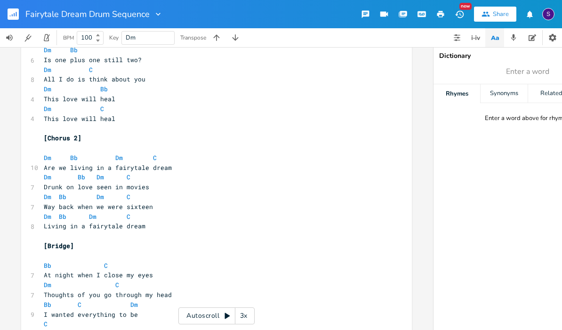
scroll to position [360, 0]
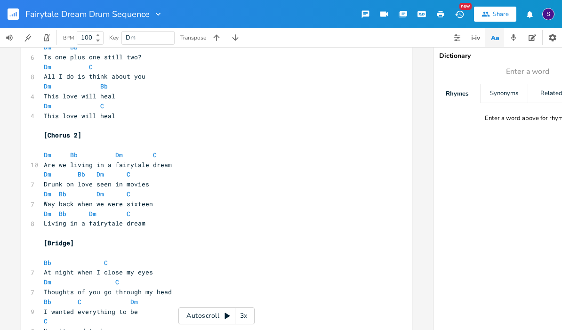
type textarea ", Living"
click at [19, 18] on button "button" at bounding box center [17, 14] width 19 height 23
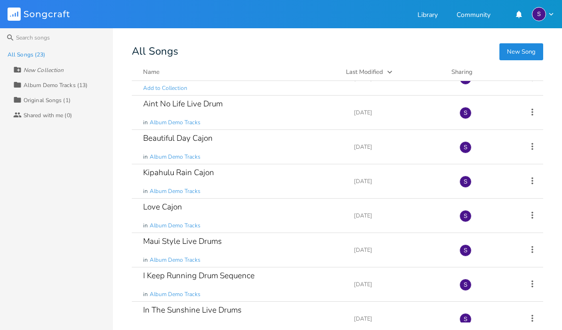
click at [54, 87] on div "Album Demo Tracks (13)" at bounding box center [56, 85] width 64 height 6
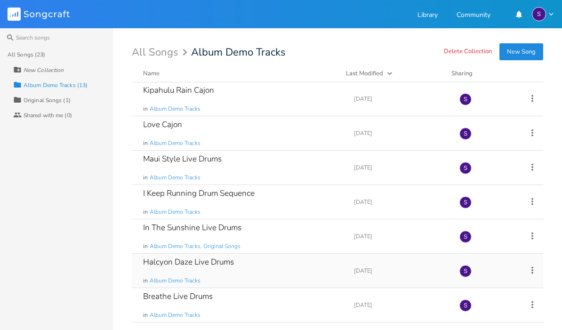
click at [214, 272] on div "Halcyon Daze Live Drums in Album Demo Tracks" at bounding box center [243, 271] width 200 height 34
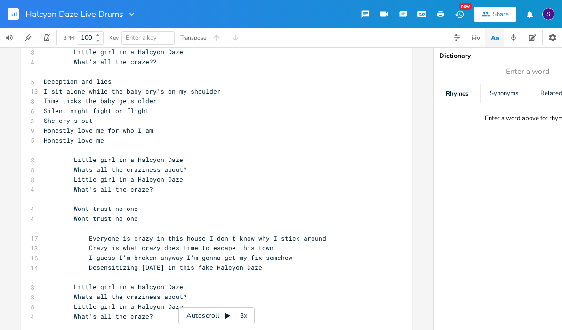
scroll to position [157, 0]
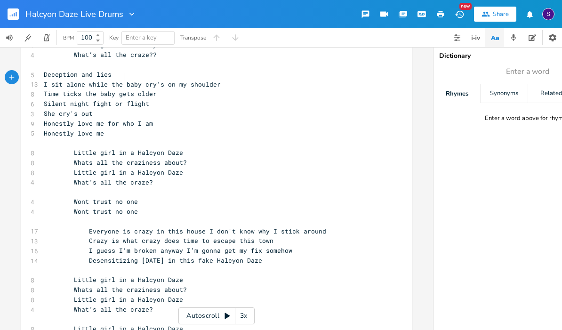
click at [121, 80] on span "I sit alone while the baby cry’s on my shoulder" at bounding box center [132, 84] width 177 height 8
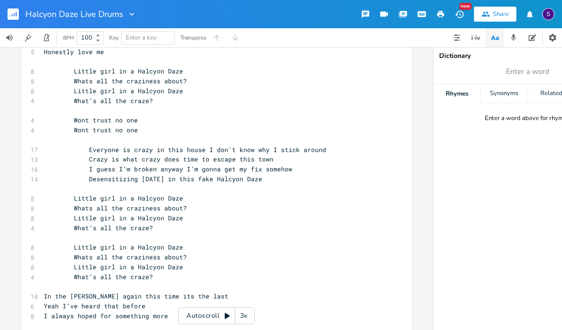
scroll to position [239, 0]
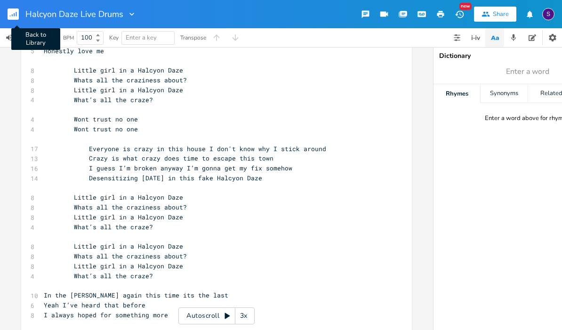
type textarea "my"
click at [14, 12] on rect "button" at bounding box center [13, 13] width 11 height 11
